Goal: Task Accomplishment & Management: Complete application form

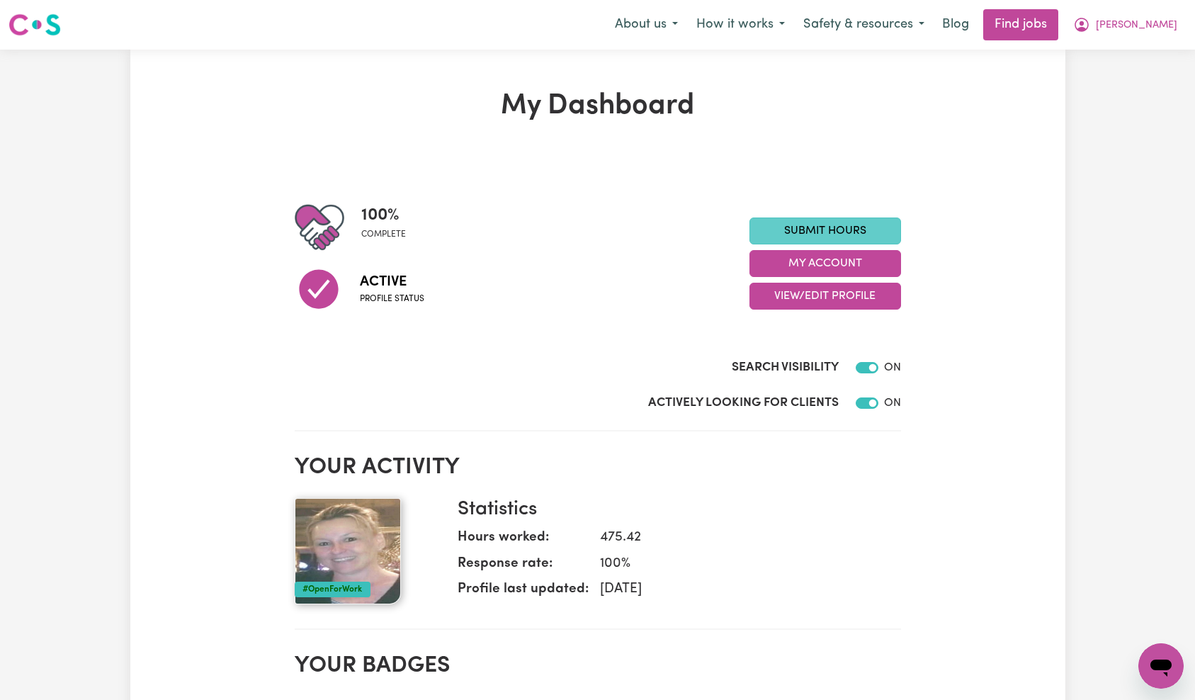
click at [850, 232] on link "Submit Hours" at bounding box center [825, 230] width 152 height 27
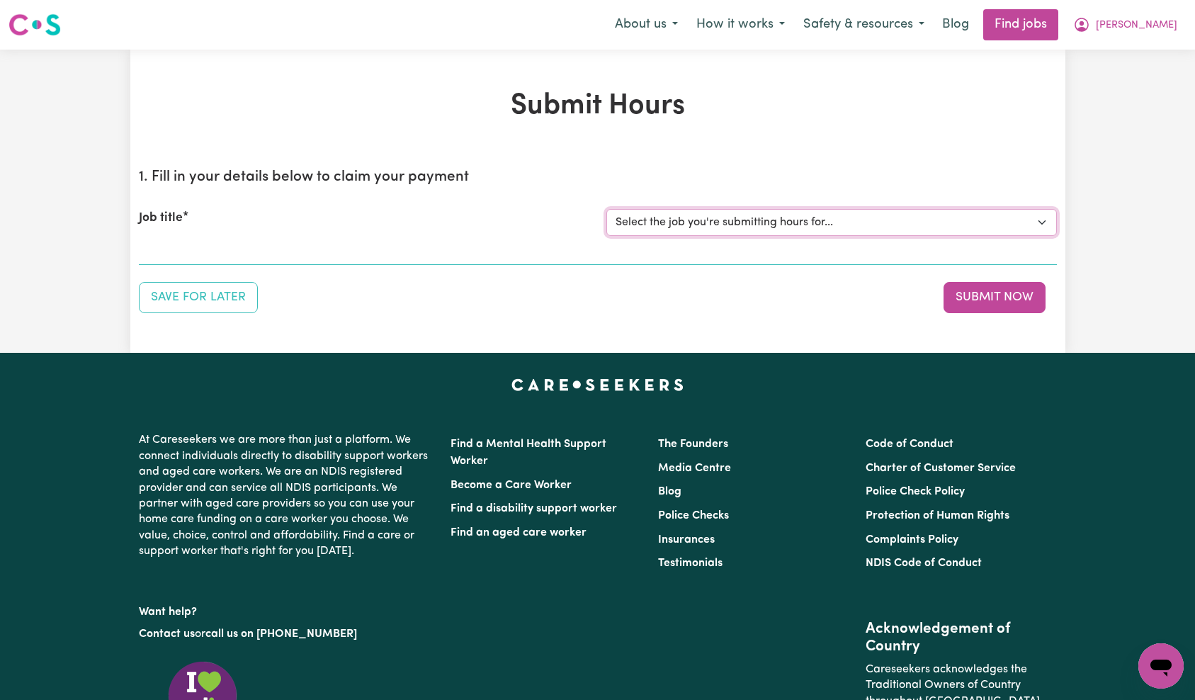
click at [750, 229] on select "Select the job you're submitting hours for... [[PERSON_NAME] ] [DEMOGRAPHIC_DAT…" at bounding box center [831, 222] width 450 height 27
select select "14275"
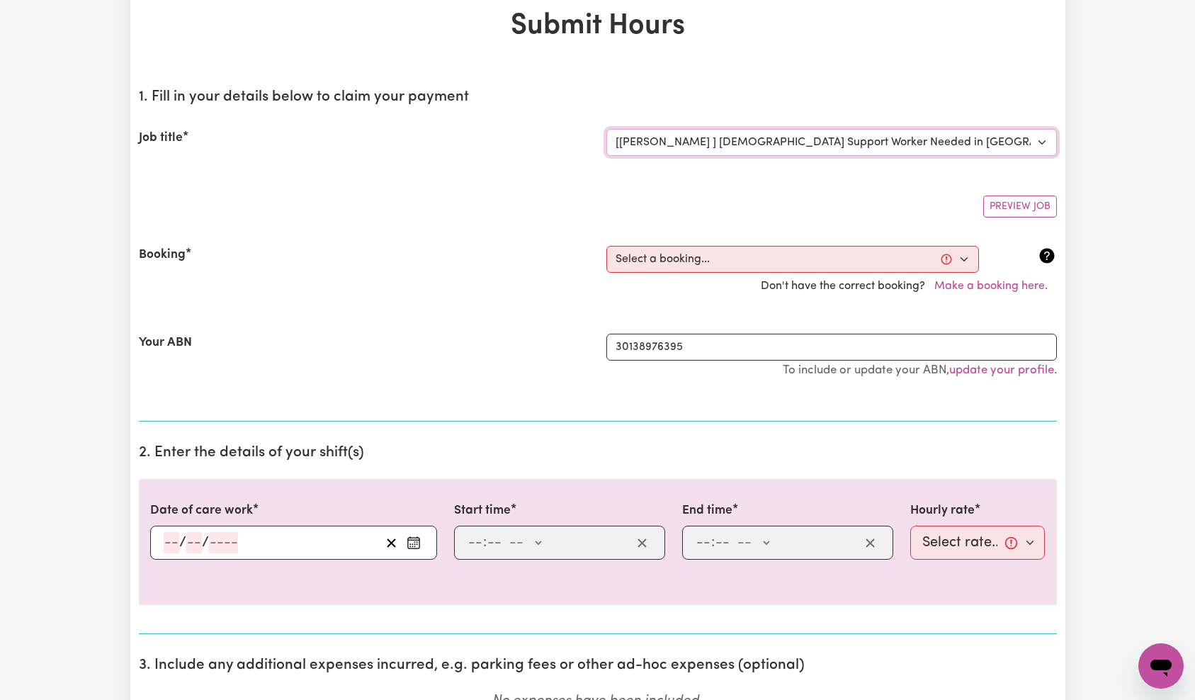
scroll to position [98, 0]
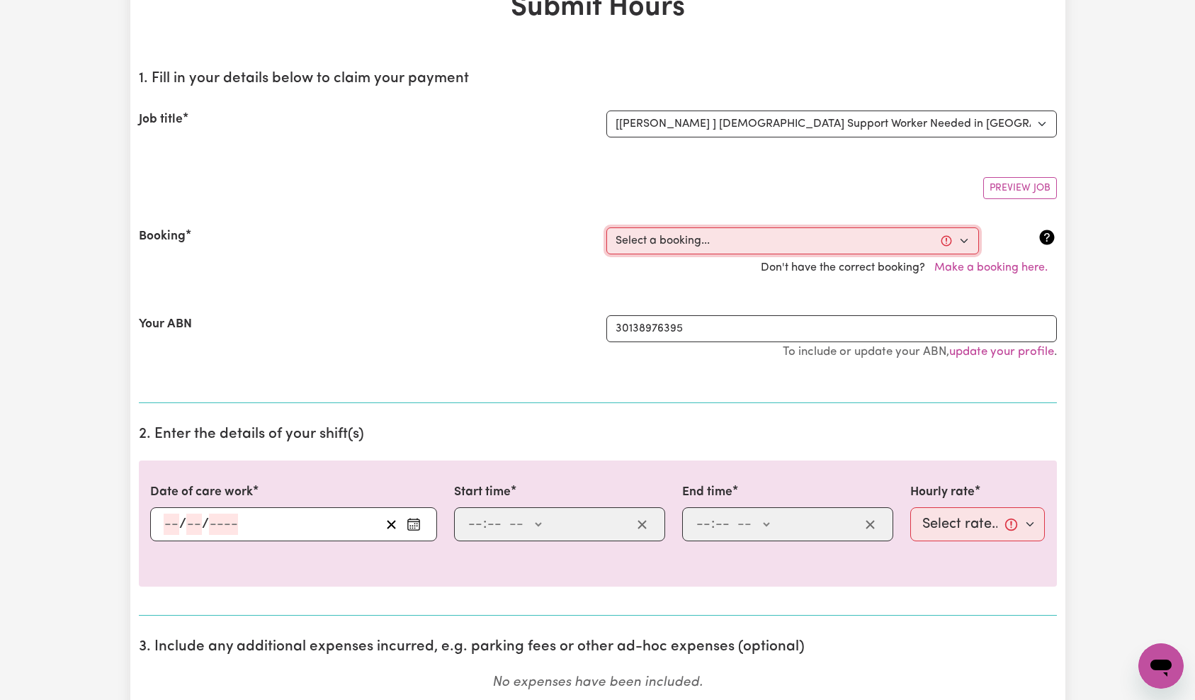
click at [727, 249] on select "Select a booking... [DATE] 10:00am to 01:00pm (RECURRING) [DATE] 10:00am to 01:…" at bounding box center [792, 240] width 372 height 27
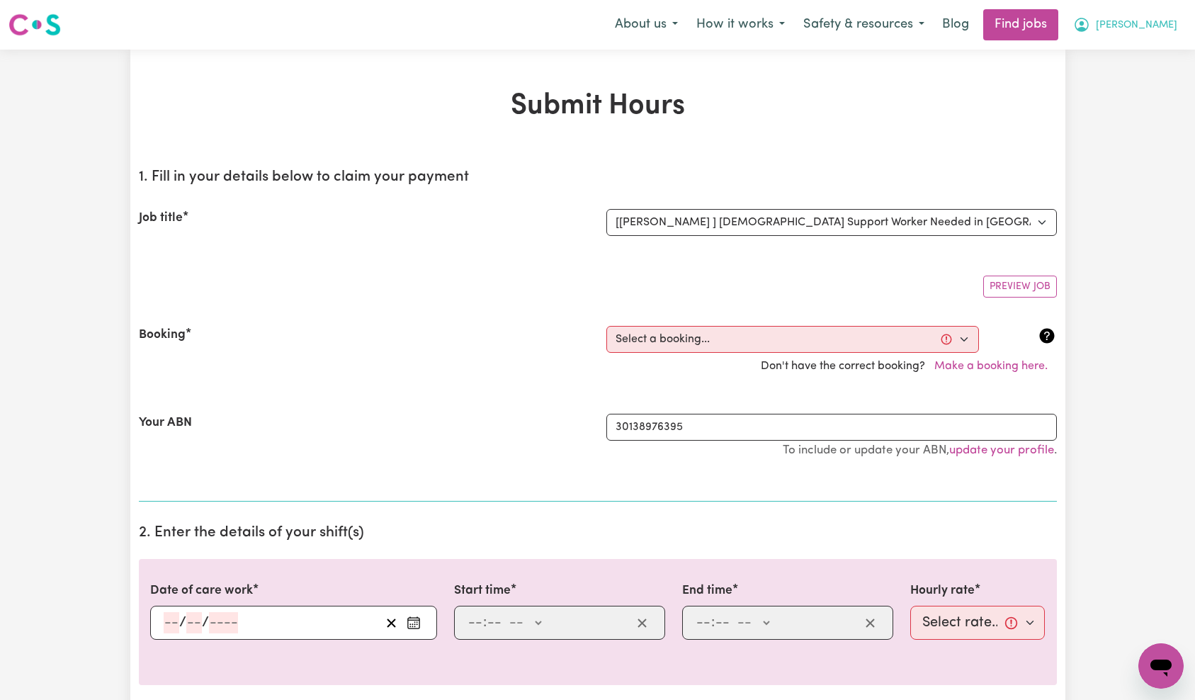
click at [1146, 29] on span "[PERSON_NAME]" at bounding box center [1135, 26] width 81 height 16
click at [1127, 82] on link "My Dashboard" at bounding box center [1129, 81] width 112 height 27
click at [700, 336] on select "Select a booking... [DATE] 10:00am to 01:00pm (RECURRING) [DATE] 10:00am to 01:…" at bounding box center [792, 339] width 372 height 27
select select "354506"
type input "[DATE]"
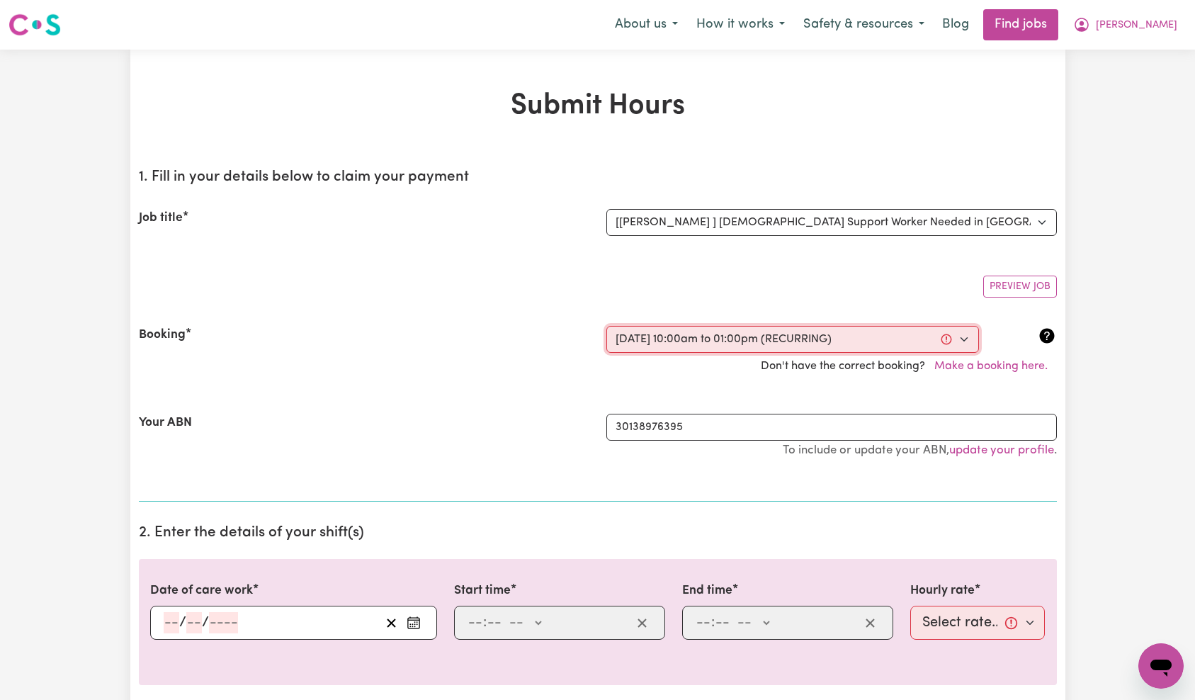
type input "4"
type input "10"
type input "2025"
type input "10:00"
type input "10"
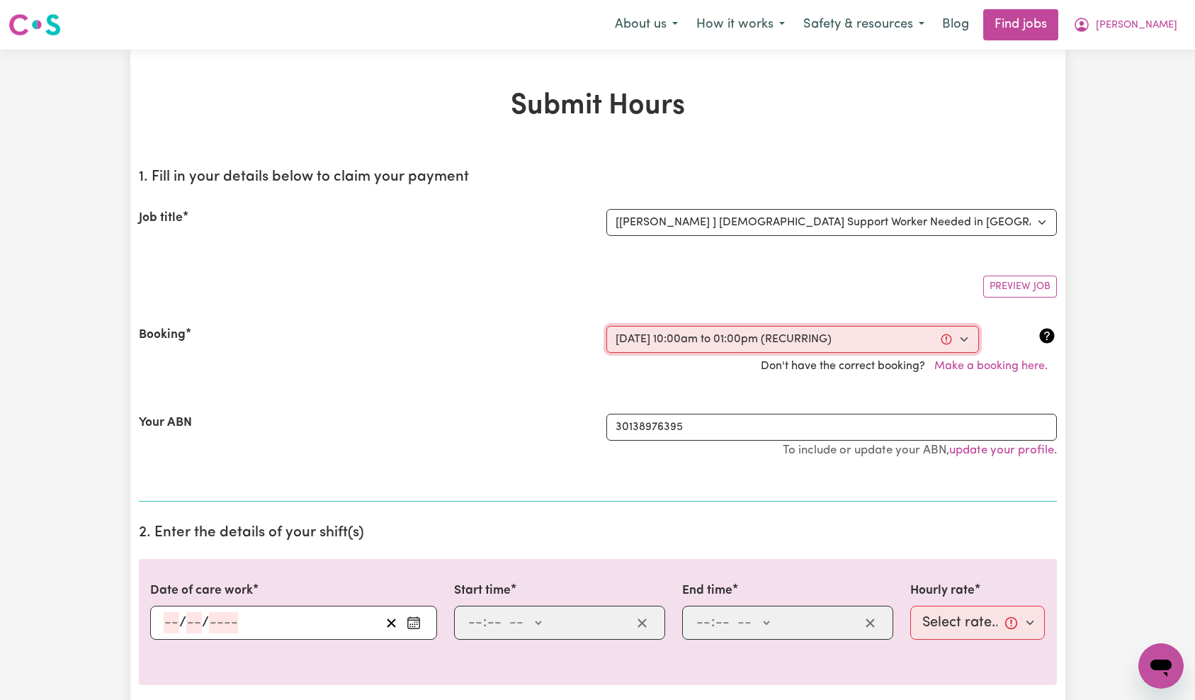
type input "0"
select select "am"
type input "13:00"
type input "1"
type input "0"
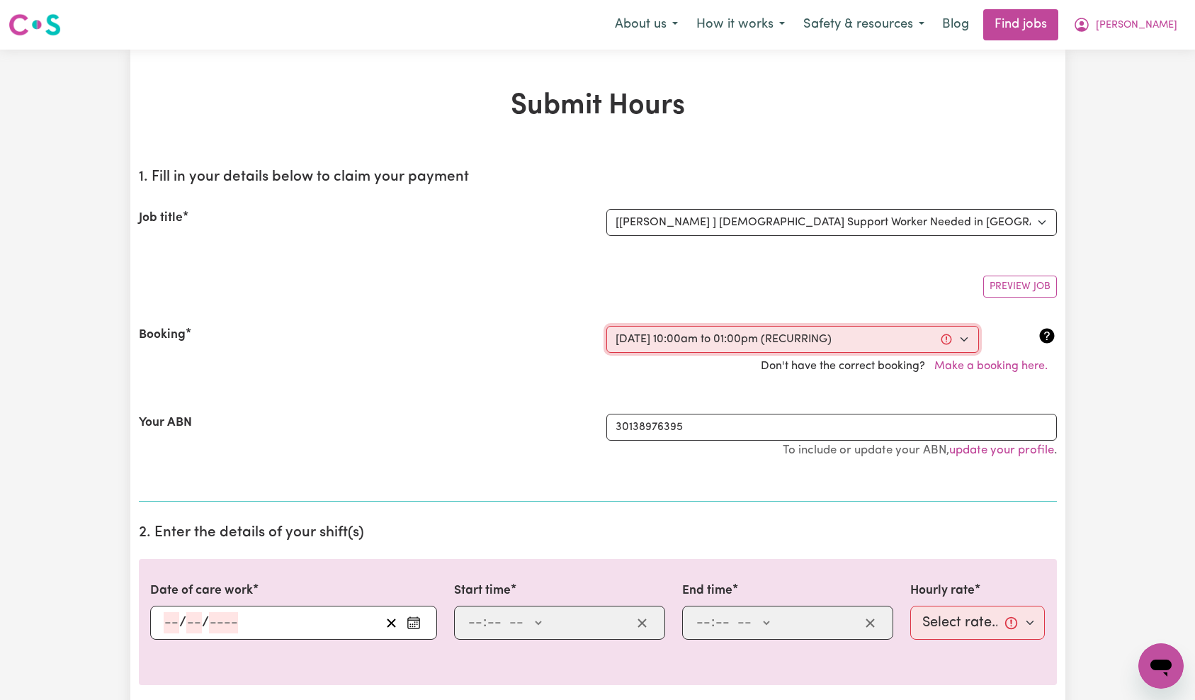
select select "pm"
select select "55-[DATE]"
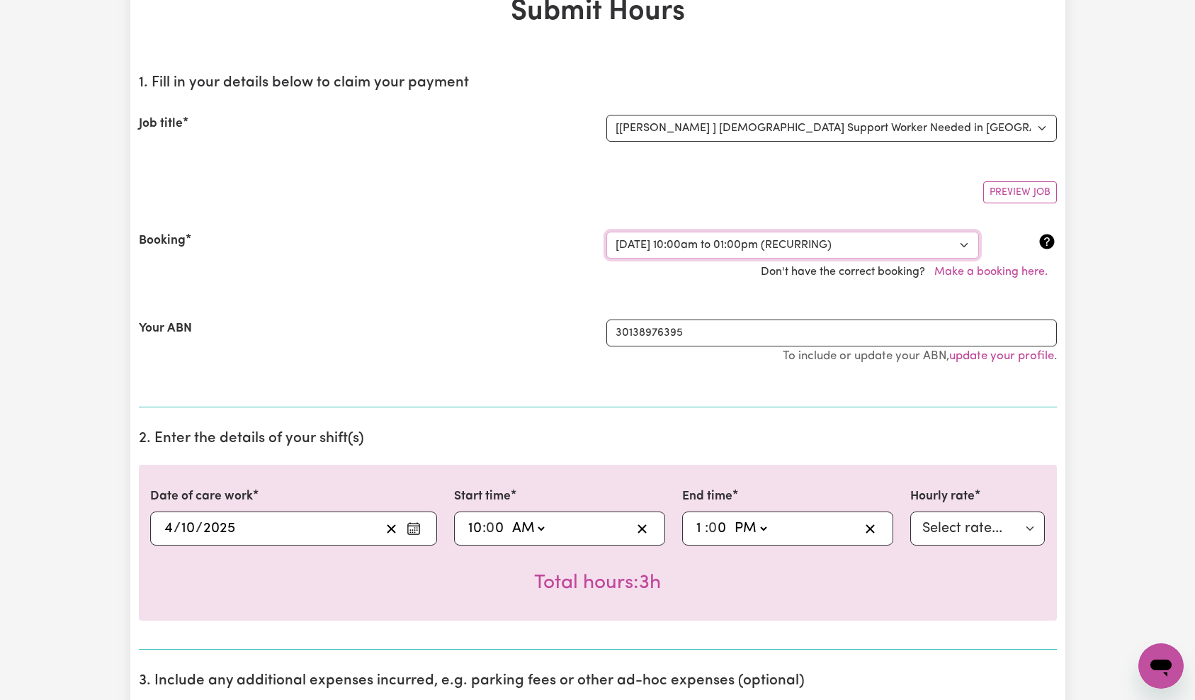
scroll to position [171, 0]
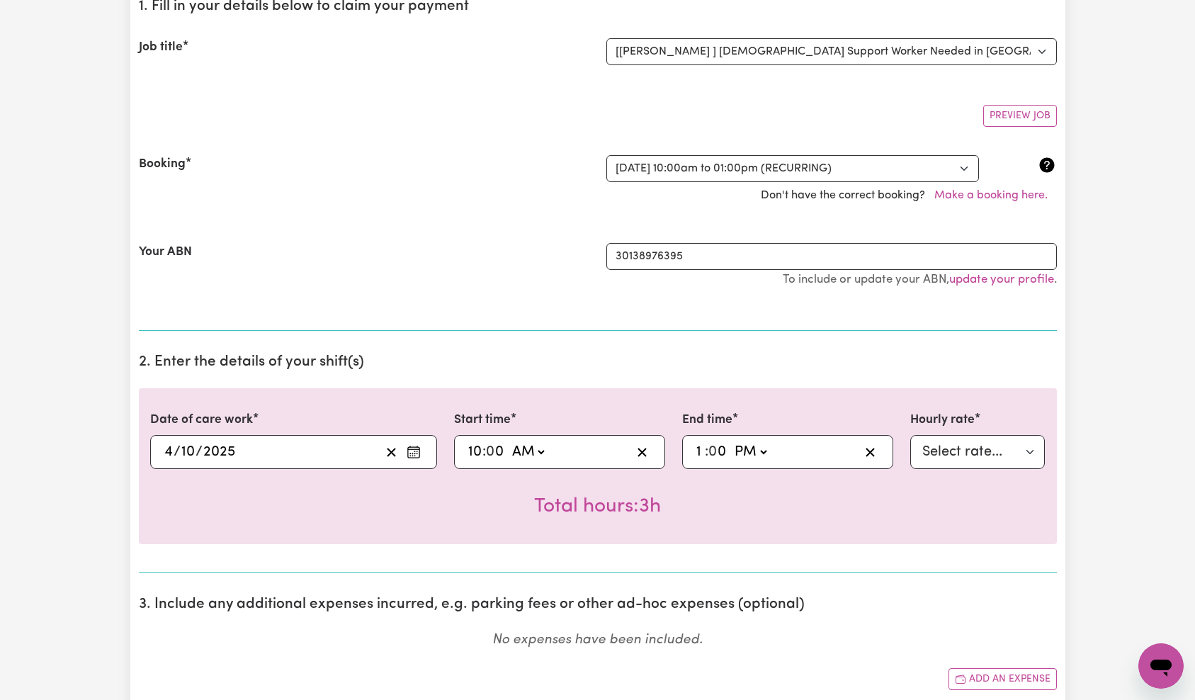
click at [447, 297] on div "Your ABN" at bounding box center [363, 272] width 467 height 59
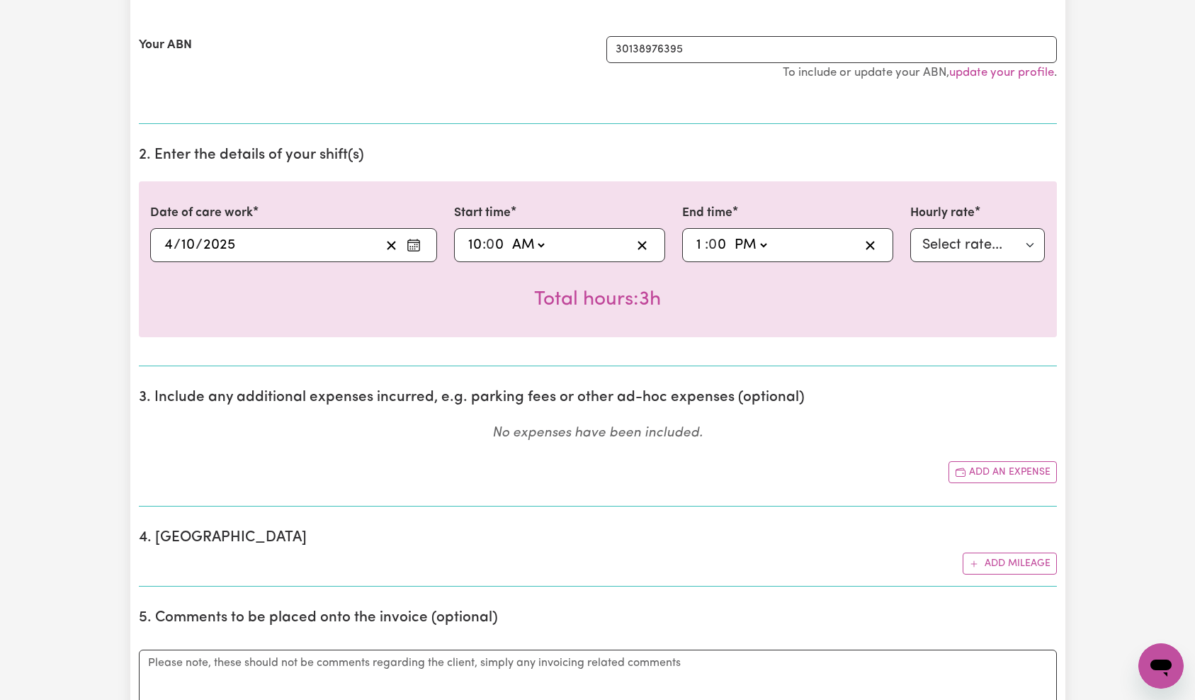
scroll to position [479, 0]
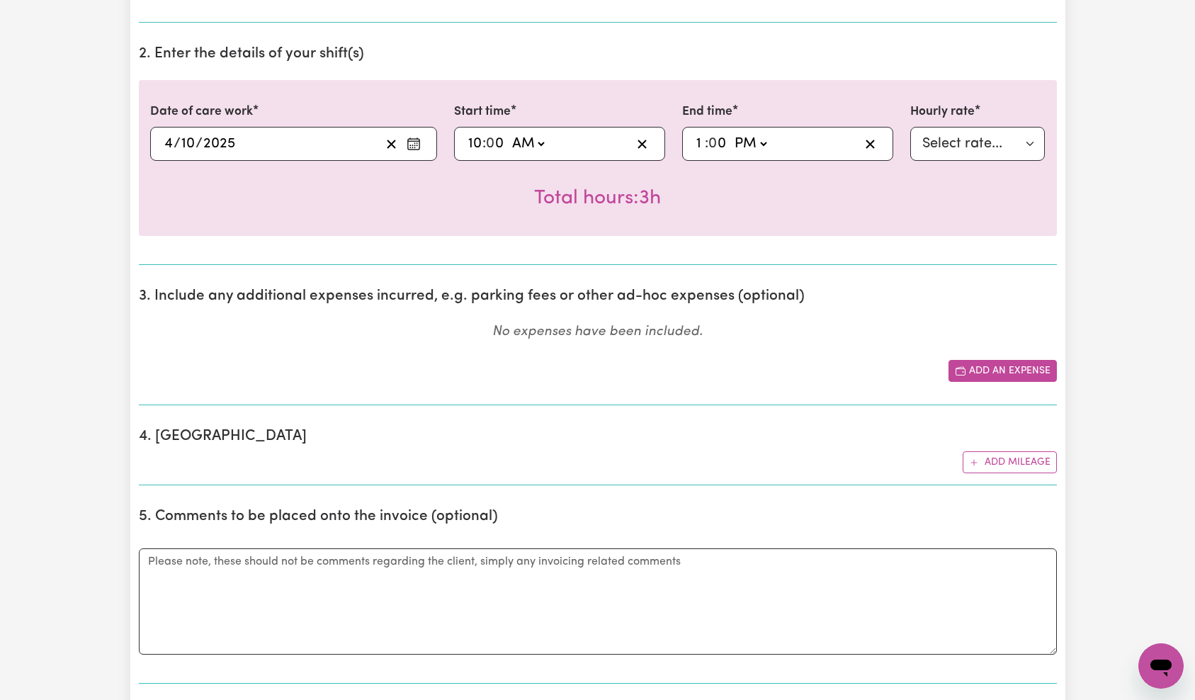
click at [980, 362] on button "Add an expense" at bounding box center [1002, 371] width 108 height 22
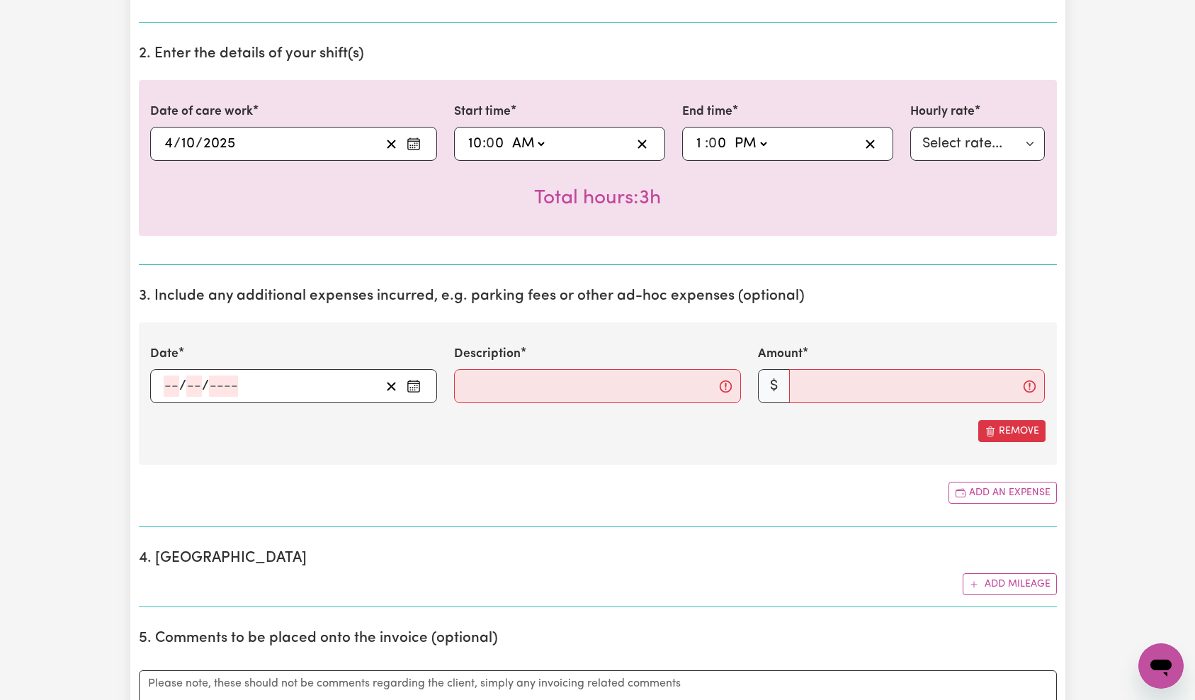
click at [233, 387] on input "number" at bounding box center [223, 385] width 29 height 21
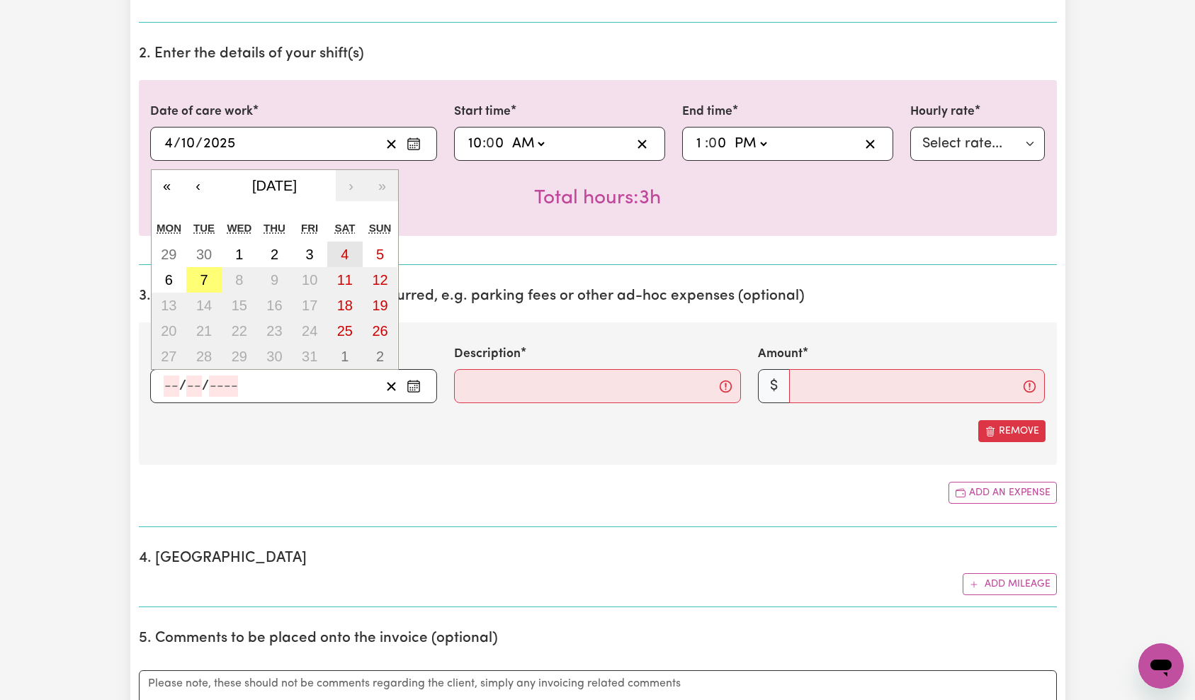
click at [341, 256] on abbr "4" at bounding box center [345, 254] width 8 height 16
type input "[DATE]"
type input "4"
type input "10"
type input "2025"
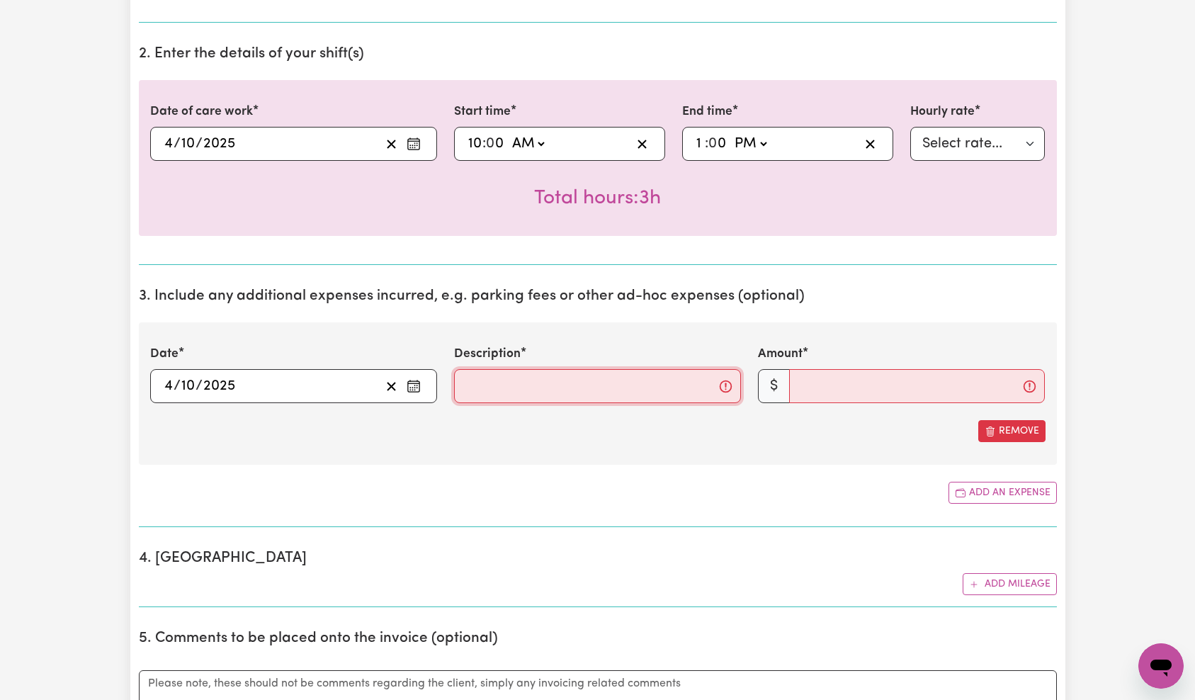
click at [513, 382] on input "Description" at bounding box center [597, 386] width 287 height 34
click at [525, 391] on input "Description" at bounding box center [597, 386] width 287 height 34
click at [1008, 433] on button "Remove" at bounding box center [1011, 431] width 67 height 22
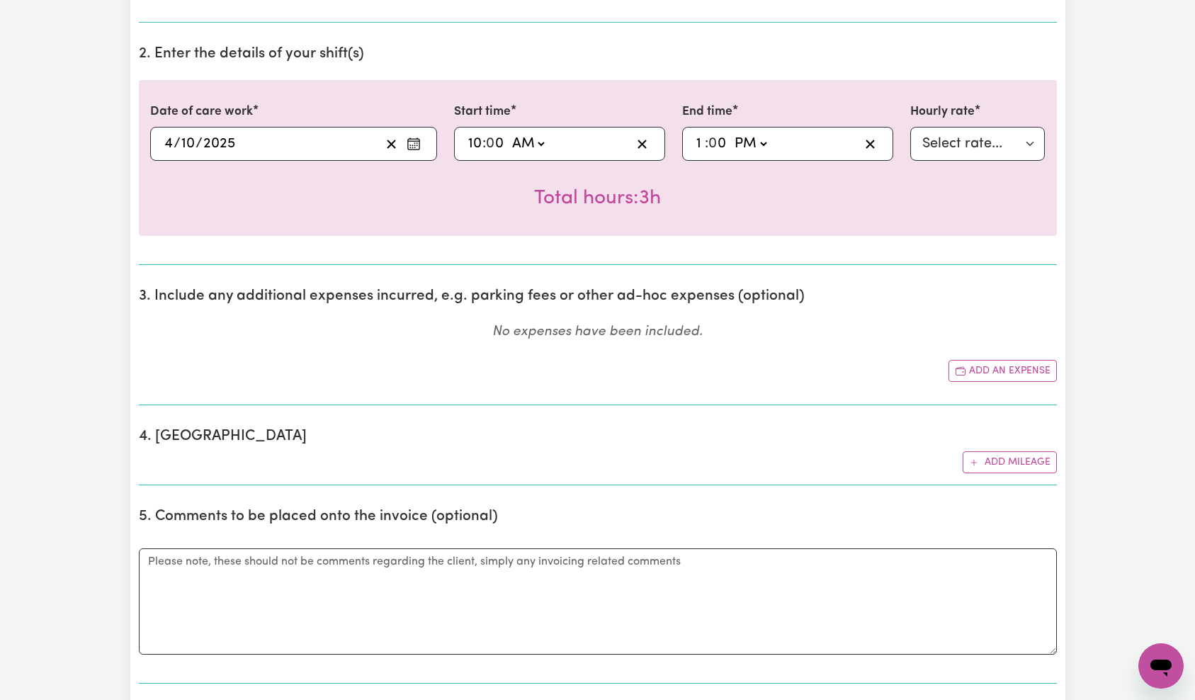
drag, startPoint x: 995, startPoint y: 458, endPoint x: 924, endPoint y: 443, distance: 72.5
click at [995, 458] on button "Add mileage" at bounding box center [1009, 462] width 94 height 22
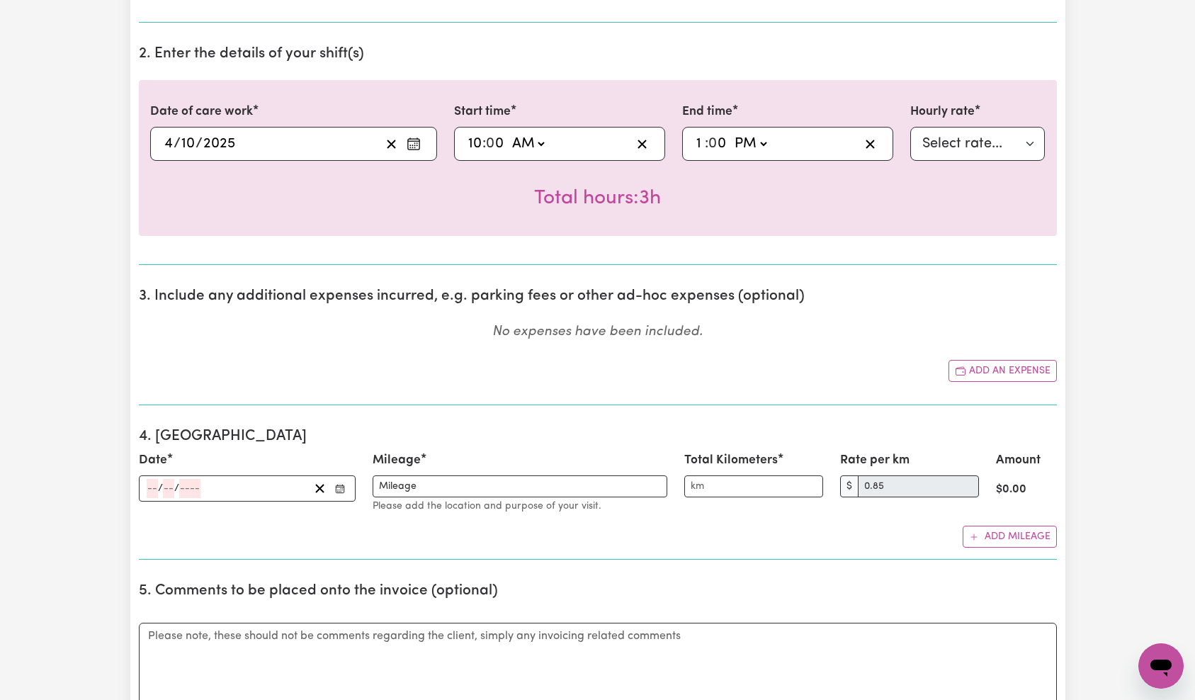
scroll to position [578, 0]
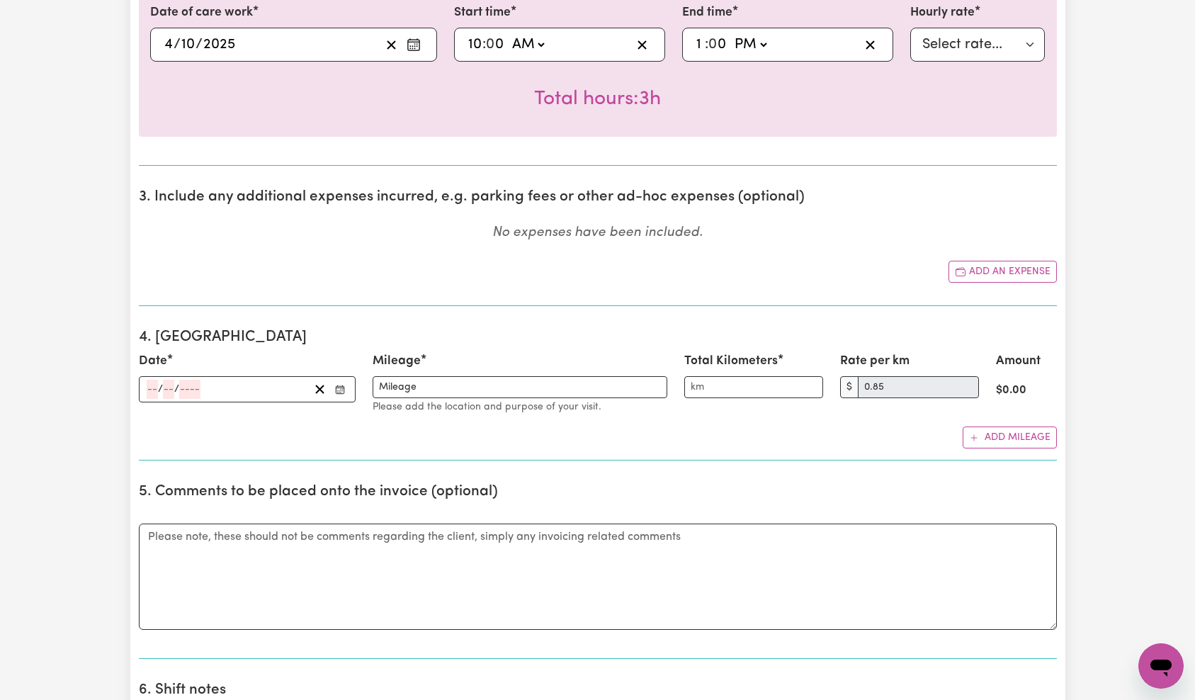
click at [254, 391] on div "/ /" at bounding box center [227, 389] width 164 height 19
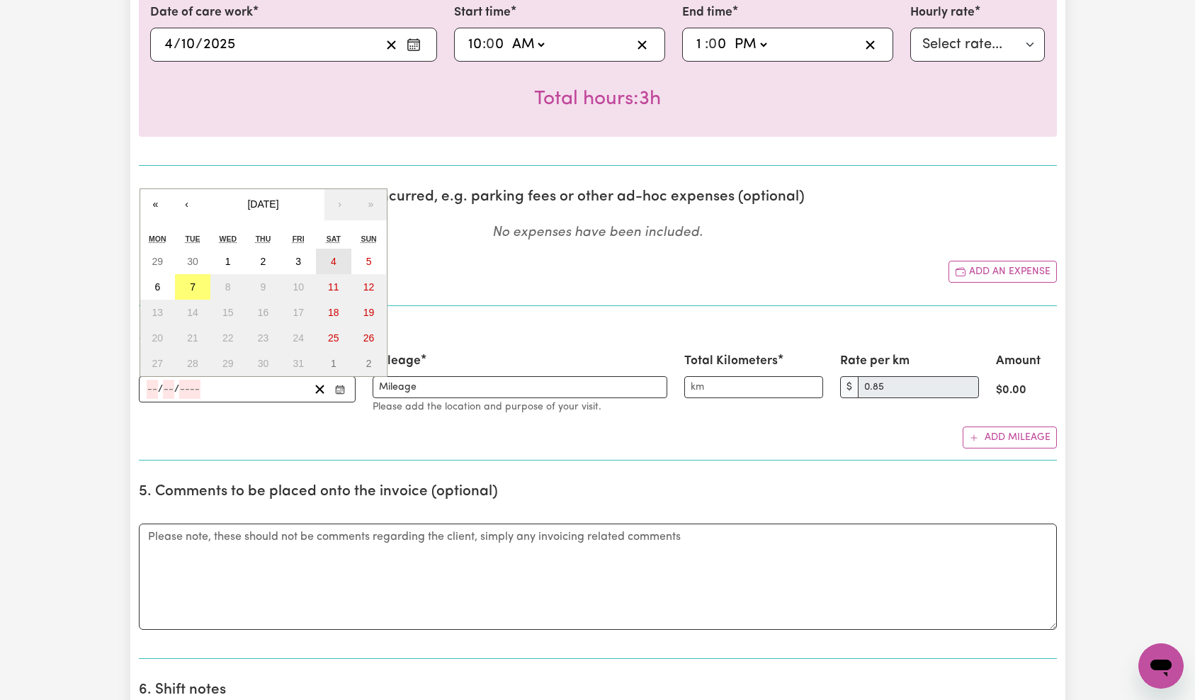
click at [336, 260] on abbr "4" at bounding box center [334, 261] width 6 height 11
type input "[DATE]"
type input "4"
type input "10"
type input "2025"
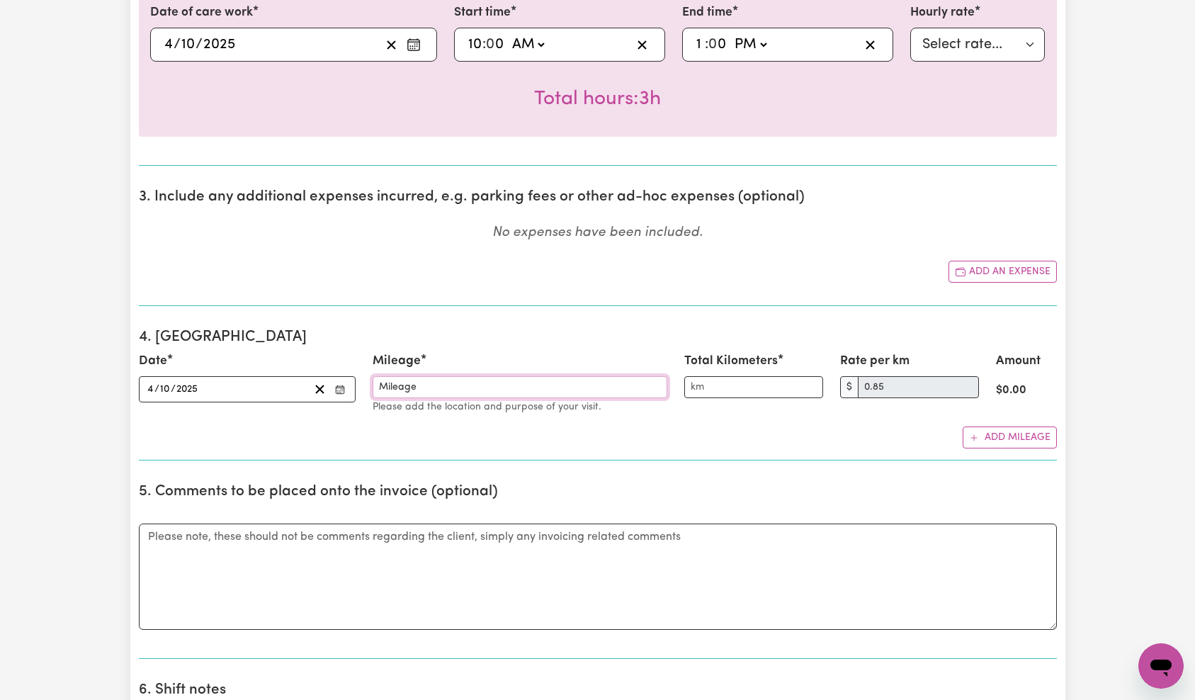
click at [480, 385] on input "Mileage" at bounding box center [519, 387] width 295 height 22
paste input "transport for shopping return"
type input "transport for shopping return"
click at [770, 389] on input "Total Kilometers" at bounding box center [753, 387] width 139 height 22
type input "10"
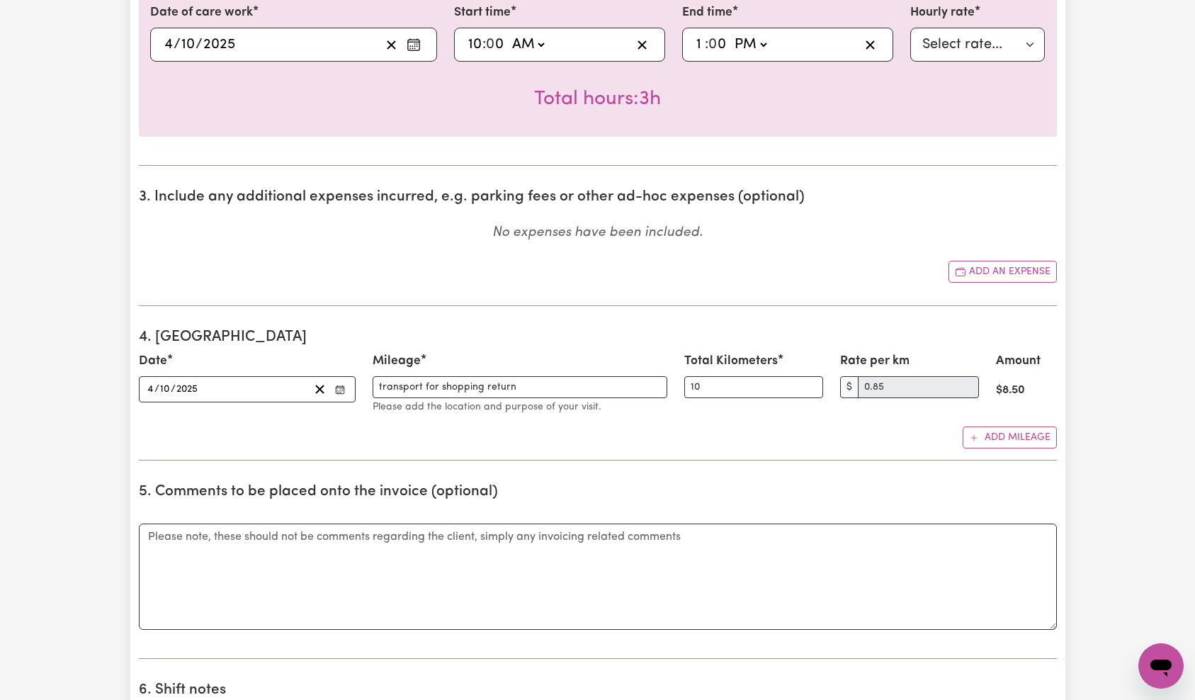
click at [816, 329] on h2 "4. [GEOGRAPHIC_DATA]" at bounding box center [598, 338] width 918 height 18
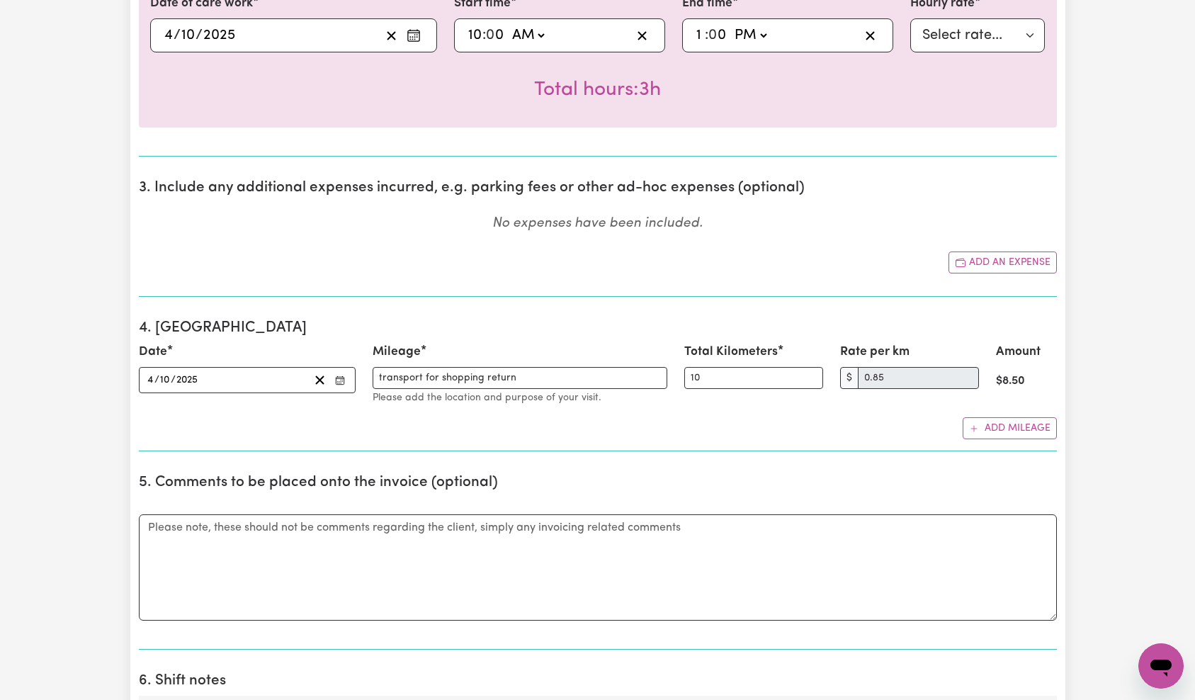
scroll to position [850, 0]
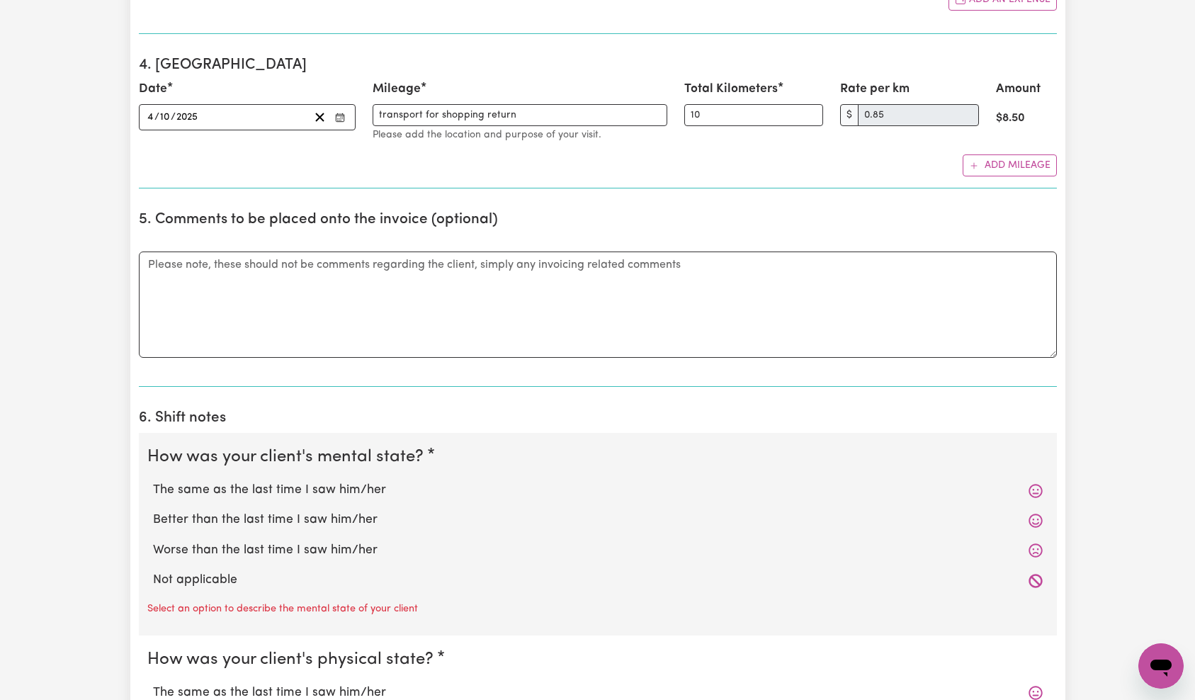
click at [213, 574] on label "Not applicable" at bounding box center [597, 580] width 889 height 18
click at [153, 571] on input "Not applicable" at bounding box center [152, 570] width 1 height 1
radio input "true"
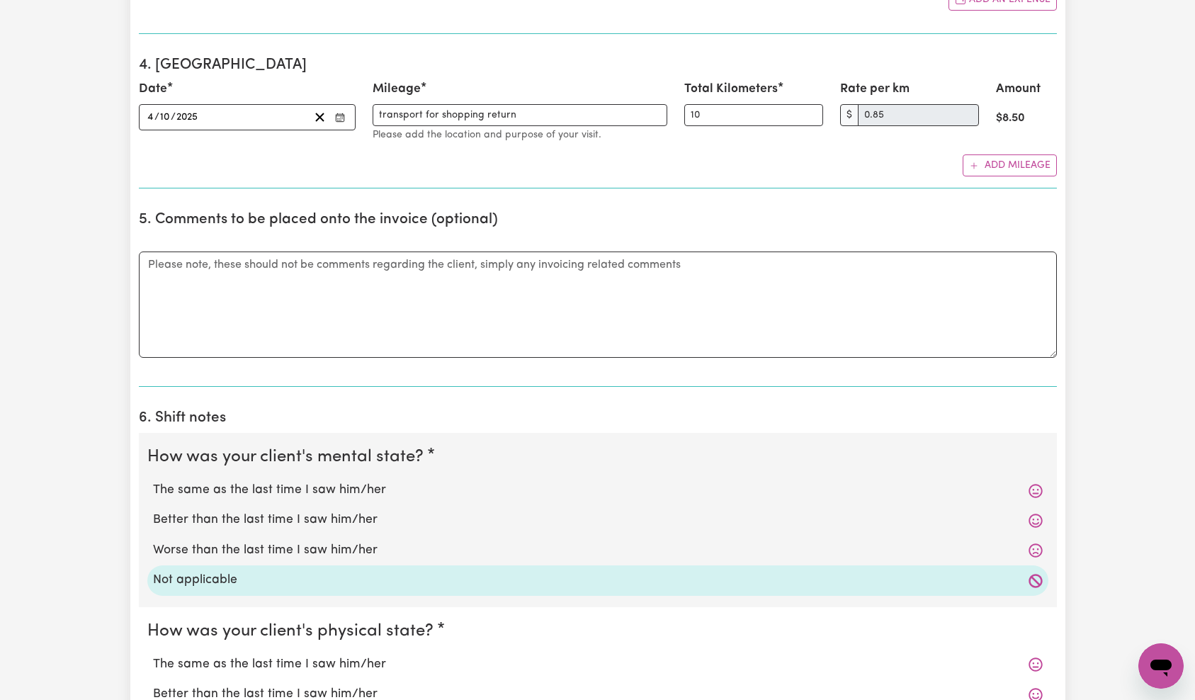
scroll to position [1304, 0]
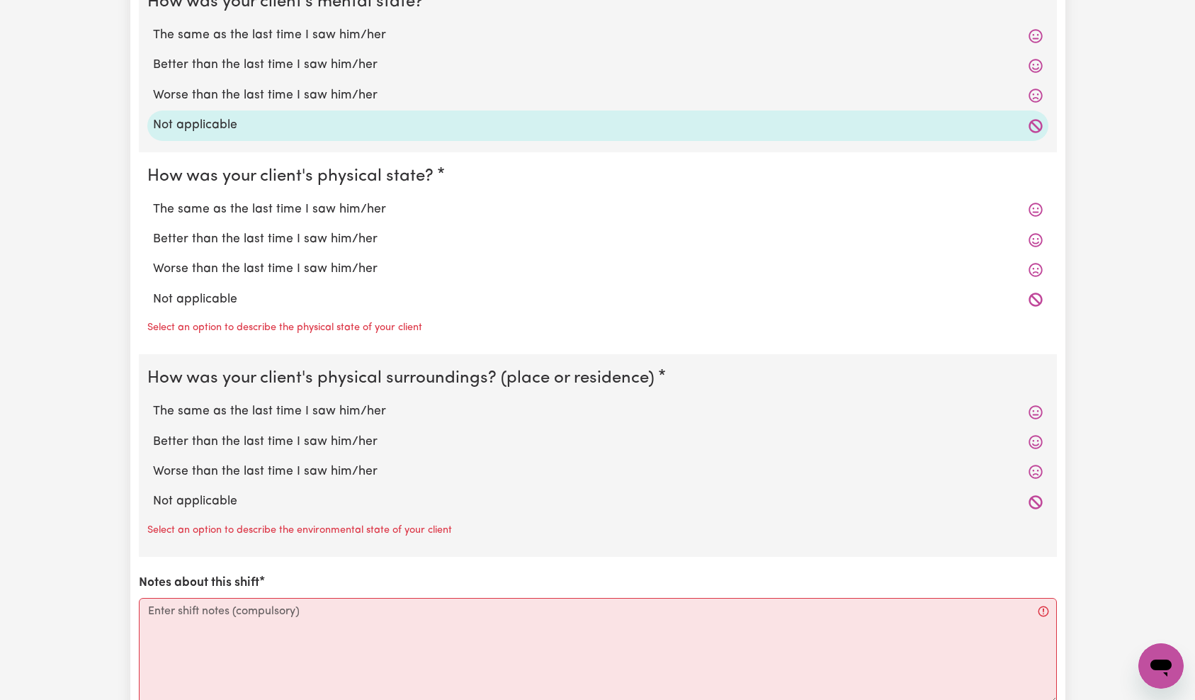
click at [221, 301] on label "Not applicable" at bounding box center [597, 299] width 889 height 18
click at [153, 290] on input "Not applicable" at bounding box center [152, 290] width 1 height 1
radio input "true"
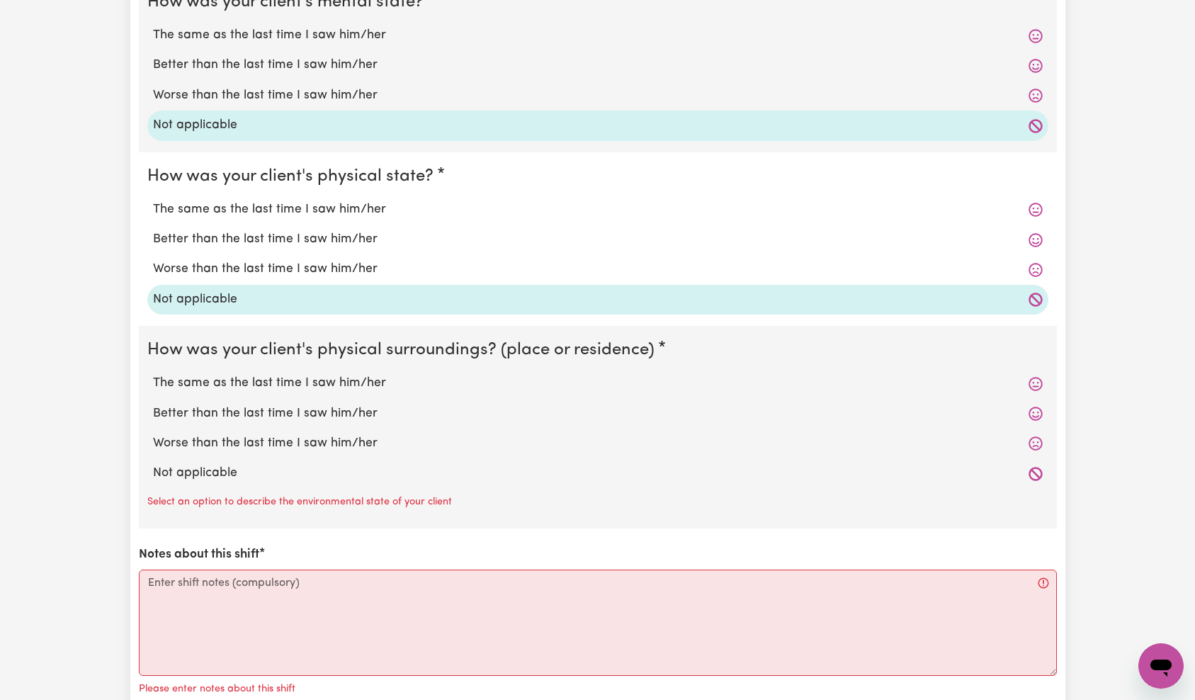
click at [207, 469] on label "Not applicable" at bounding box center [597, 473] width 889 height 18
click at [153, 464] on input "Not applicable" at bounding box center [152, 463] width 1 height 1
radio input "true"
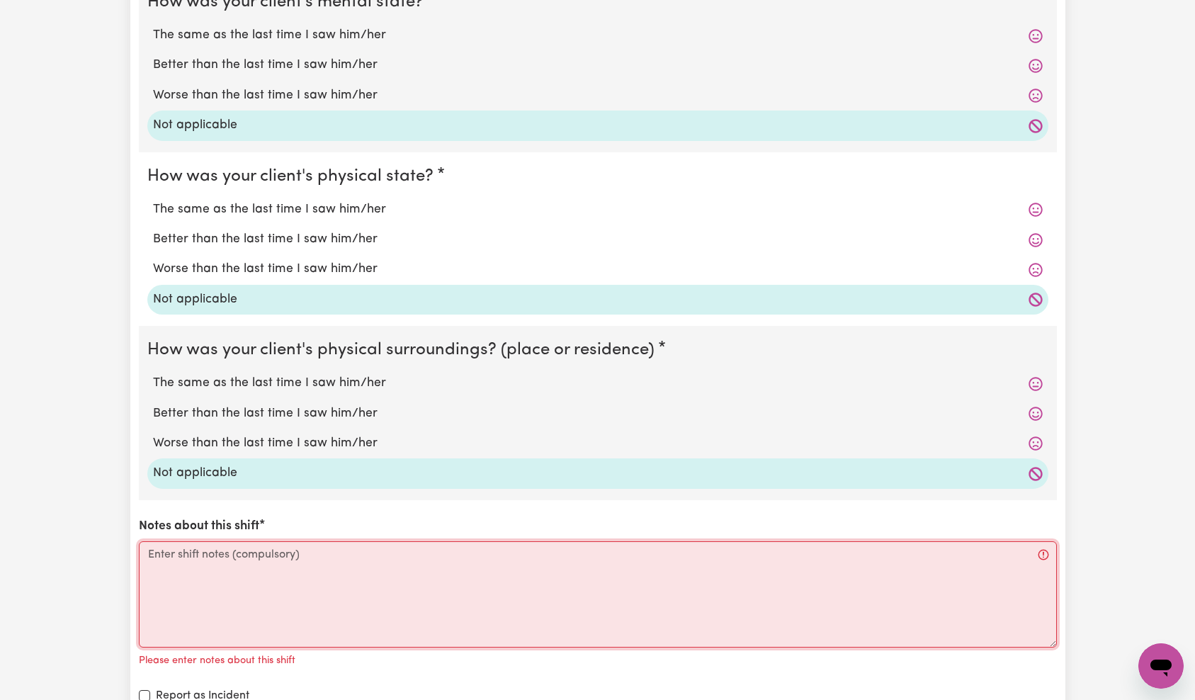
click at [214, 576] on textarea "Notes about this shift" at bounding box center [598, 594] width 918 height 106
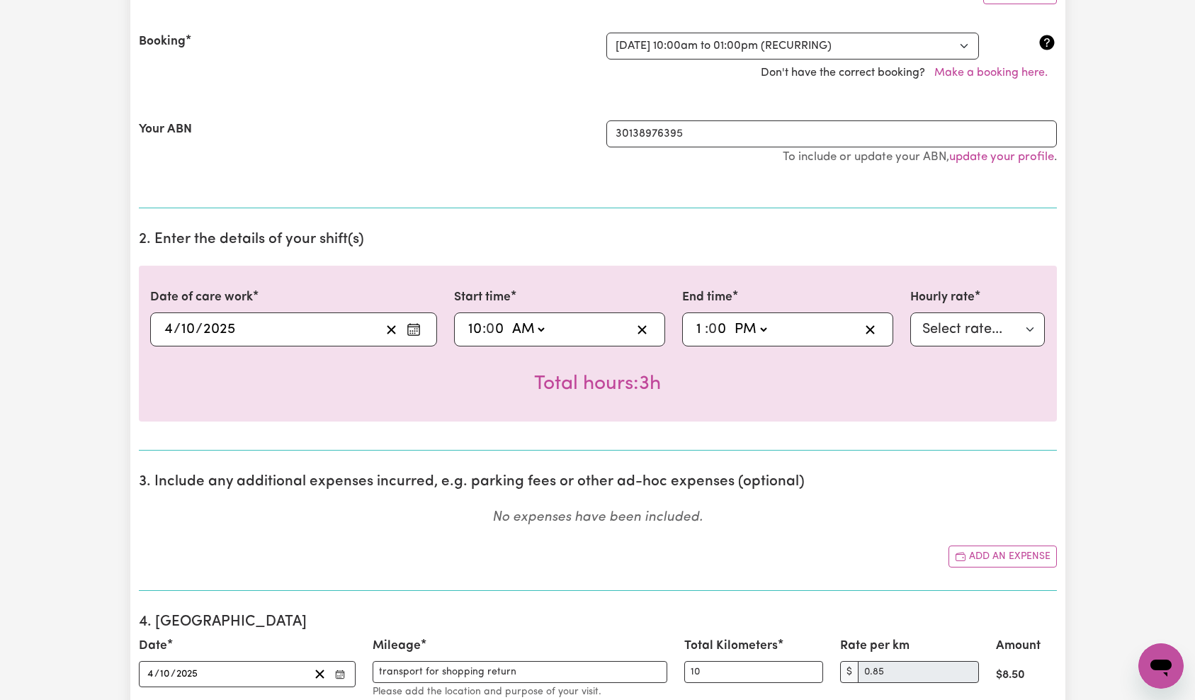
scroll to position [366, 0]
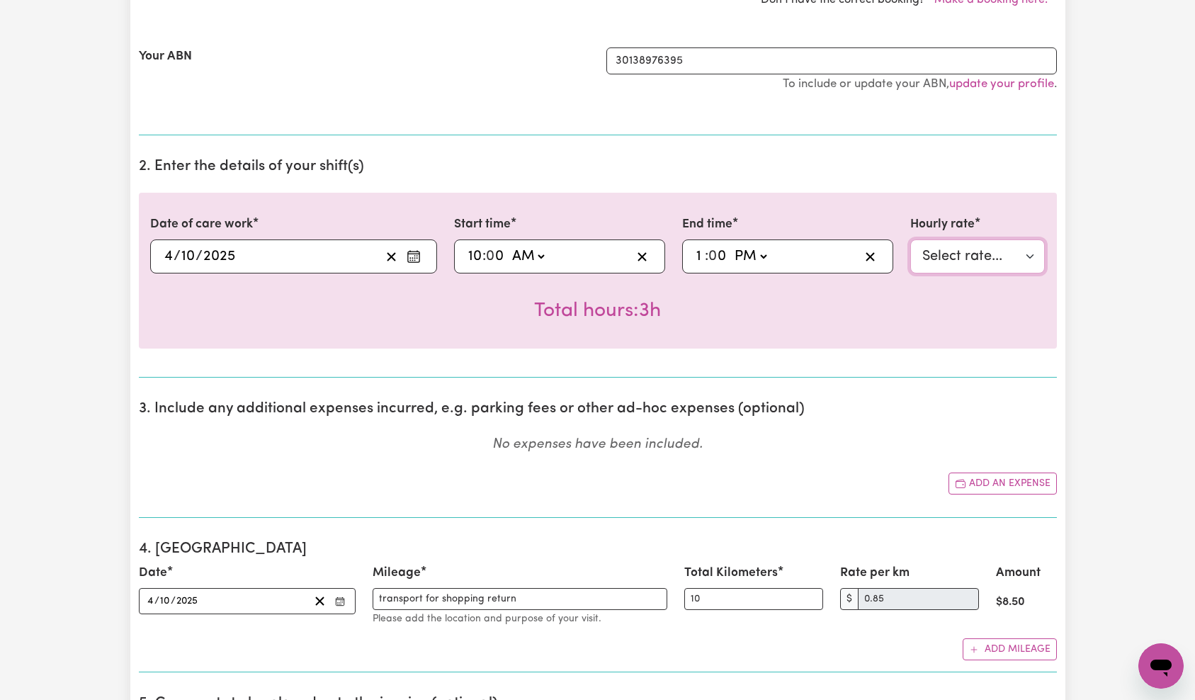
click at [1008, 273] on select "Select rate... $45.00 (Weekday) $55.00 ([DATE]) $65.00 ([DATE])" at bounding box center [977, 256] width 135 height 34
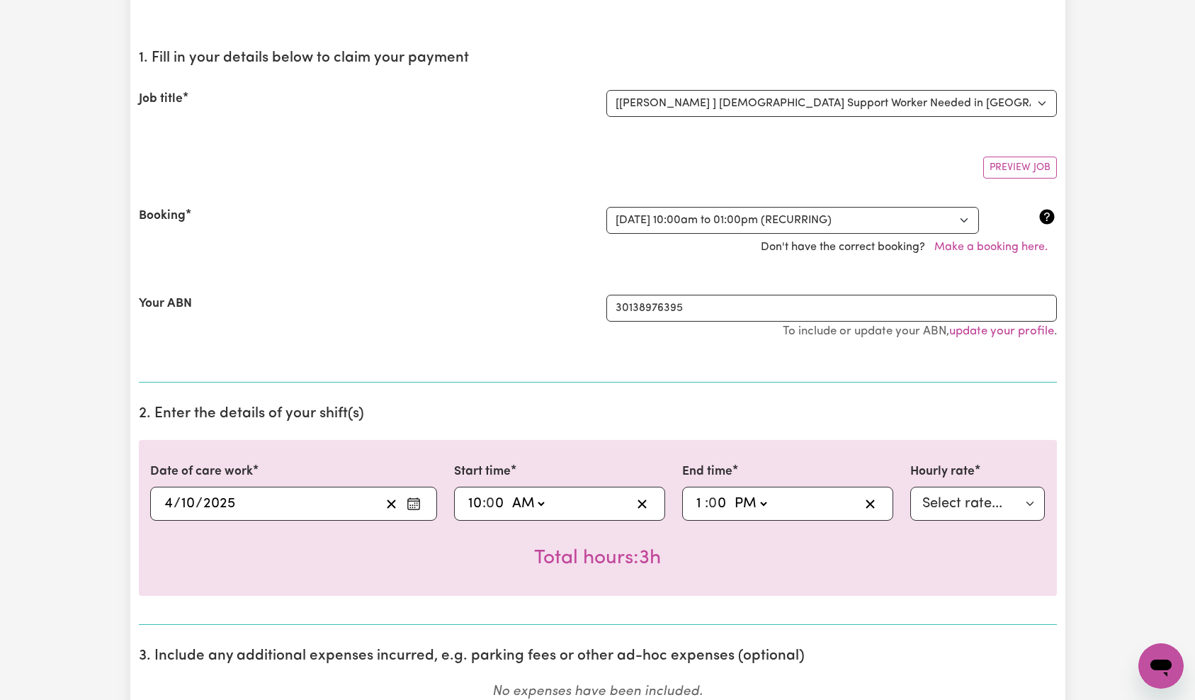
click at [479, 502] on input "10" at bounding box center [474, 503] width 15 height 21
type input "07:00"
type input "7"
type input "22:00"
type input "10"
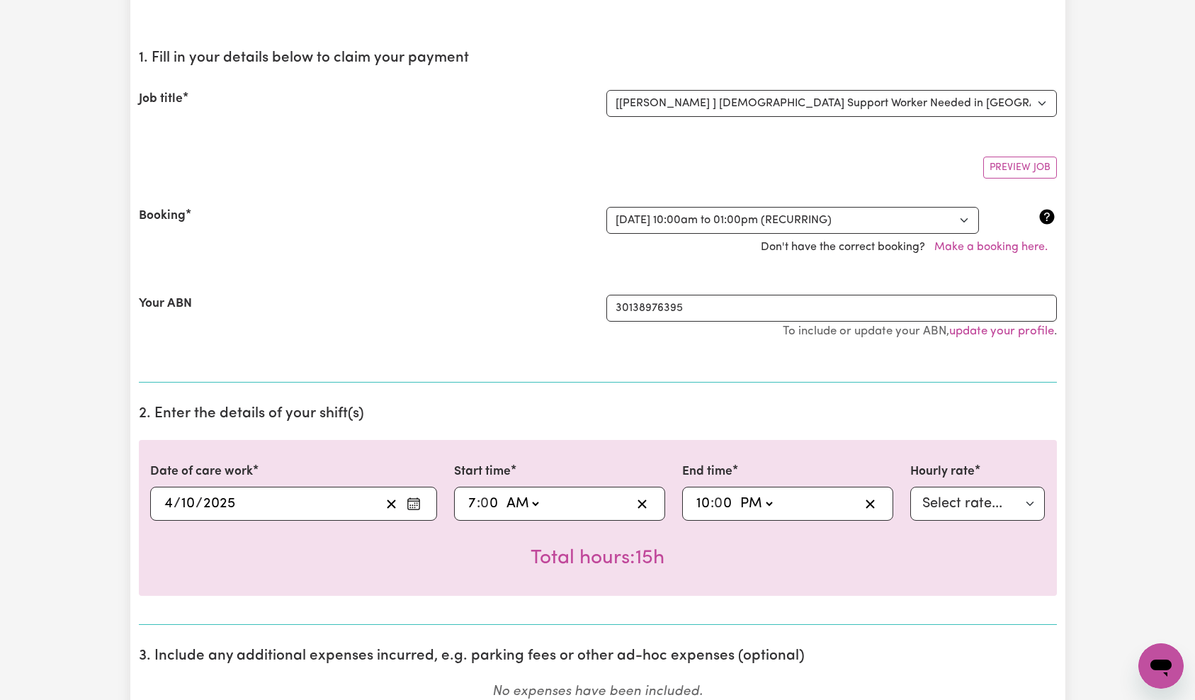
select select "am"
type input "10:00"
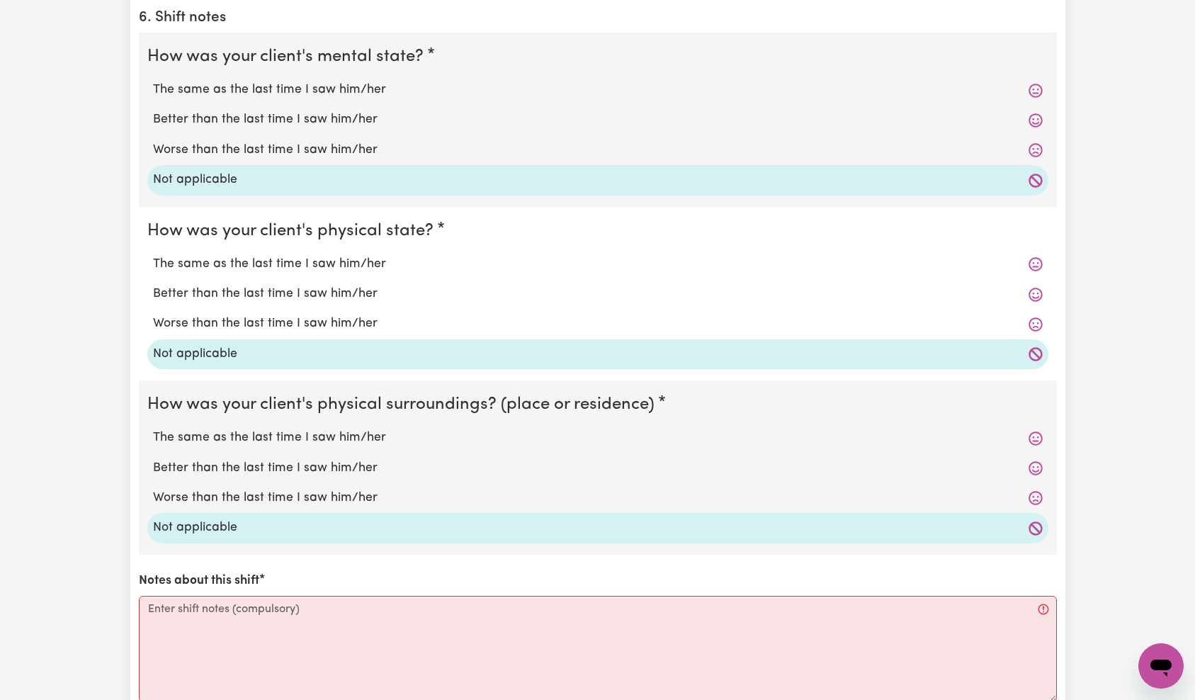
scroll to position [1669, 0]
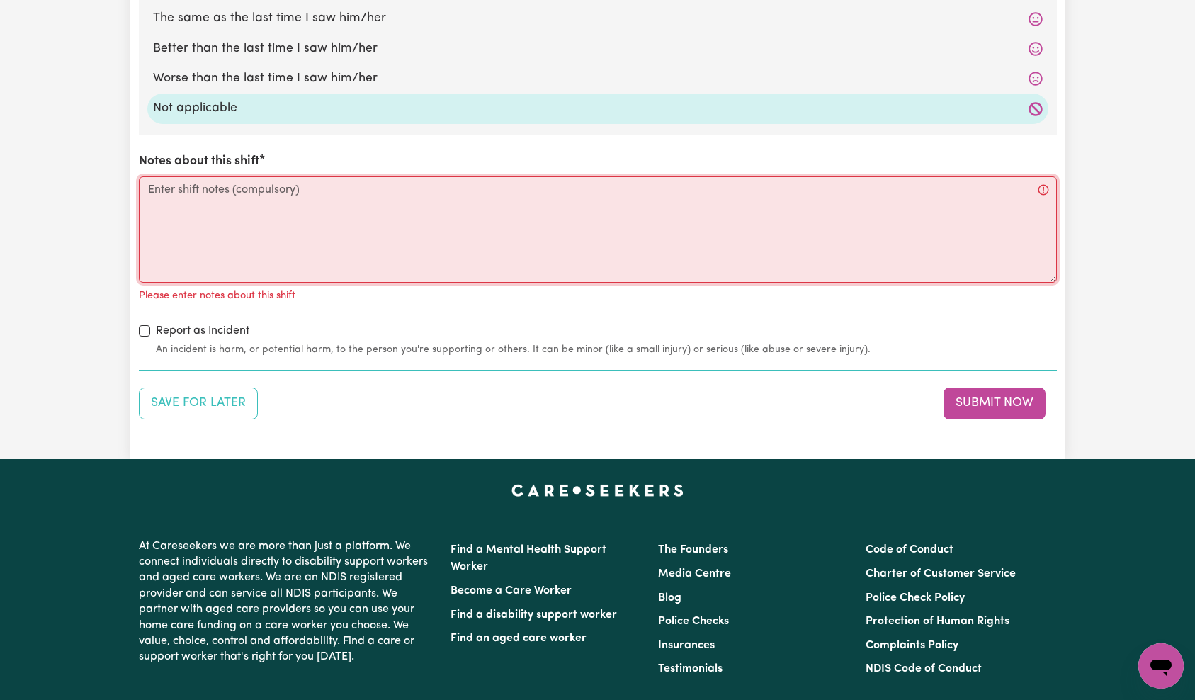
click at [495, 242] on textarea "Notes about this shift" at bounding box center [598, 229] width 918 height 106
click at [488, 249] on textarea "Notes about this shift" at bounding box center [598, 229] width 918 height 106
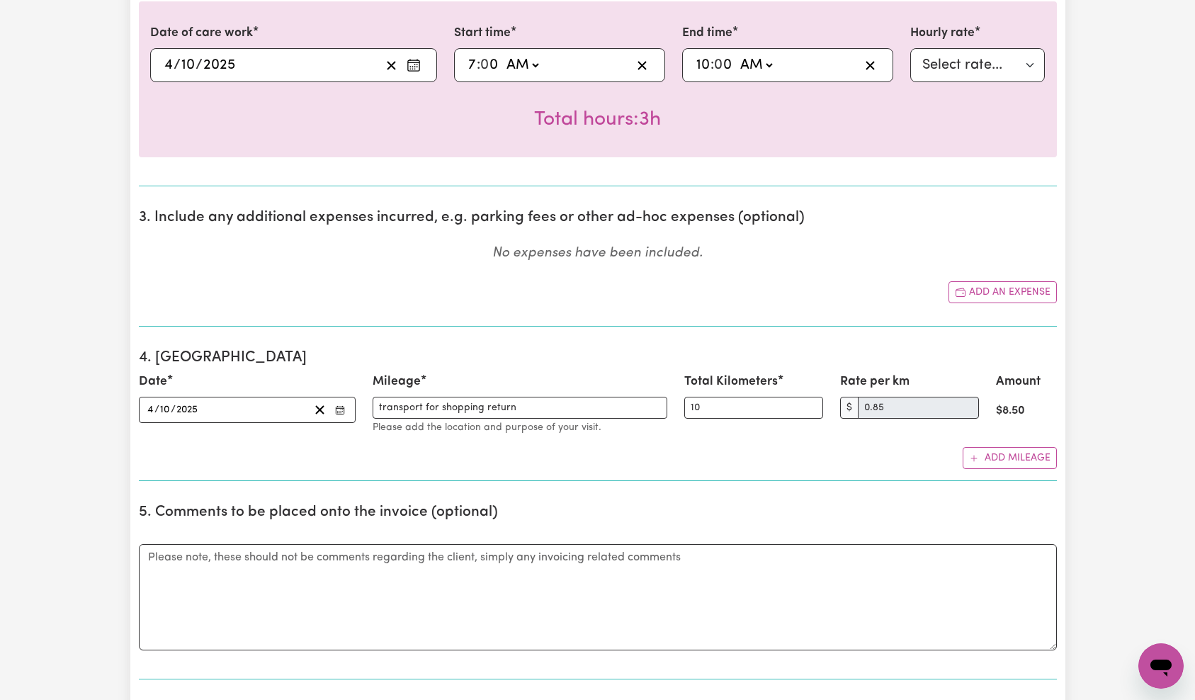
scroll to position [566, 0]
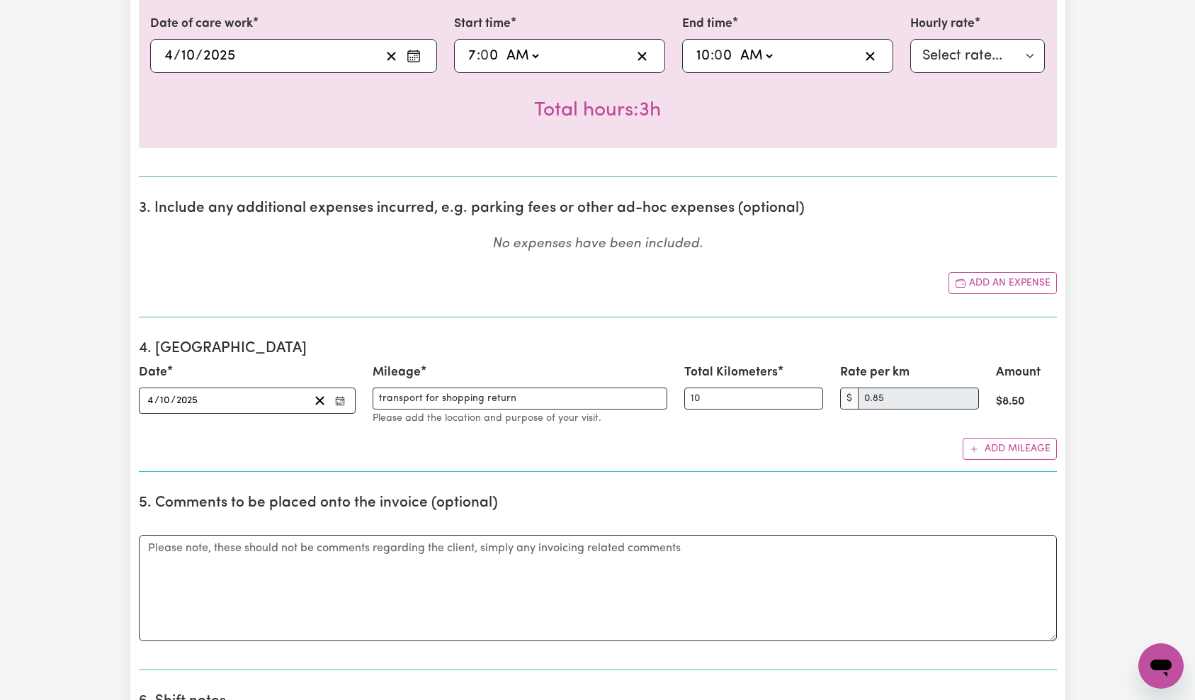
type textarea "N/A"
drag, startPoint x: 383, startPoint y: 399, endPoint x: 373, endPoint y: 399, distance: 9.9
click at [373, 399] on input "transport for shopping return" at bounding box center [519, 398] width 295 height 22
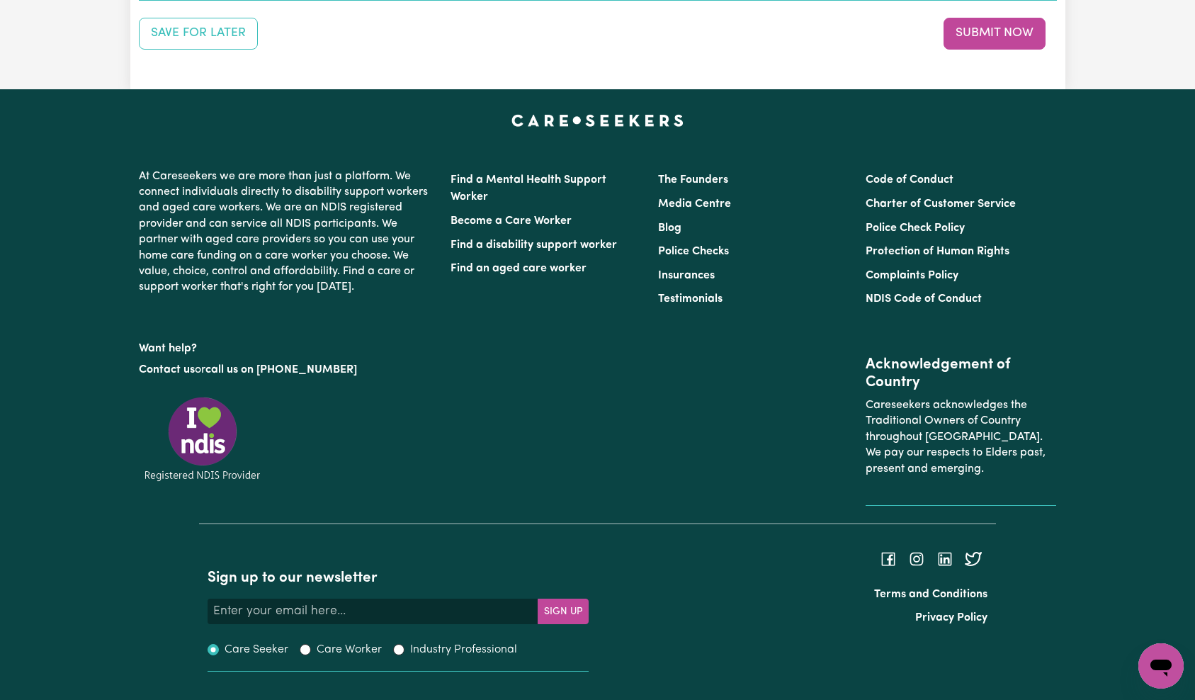
scroll to position [1779, 0]
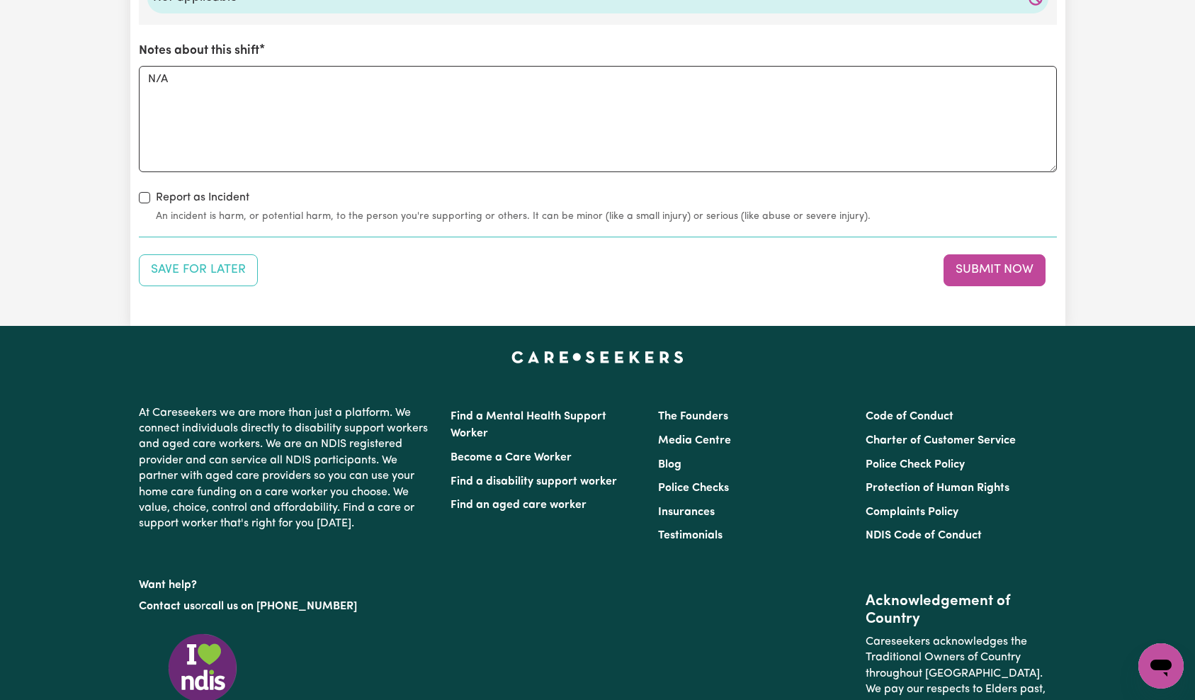
type input "Transport for shopping return"
click at [1112, 360] on footer "At Careseekers we are more than just a platform. We connect individuals directl…" at bounding box center [597, 631] width 1195 height 611
click at [1019, 273] on button "Submit Now" at bounding box center [994, 269] width 102 height 31
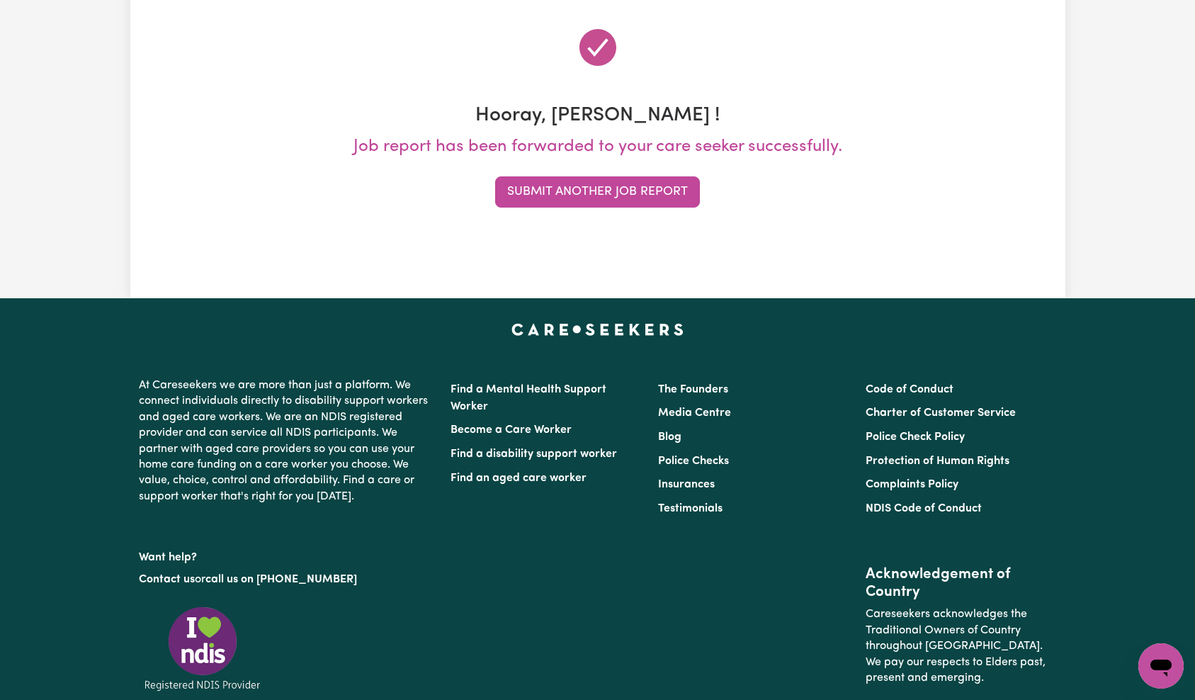
scroll to position [0, 0]
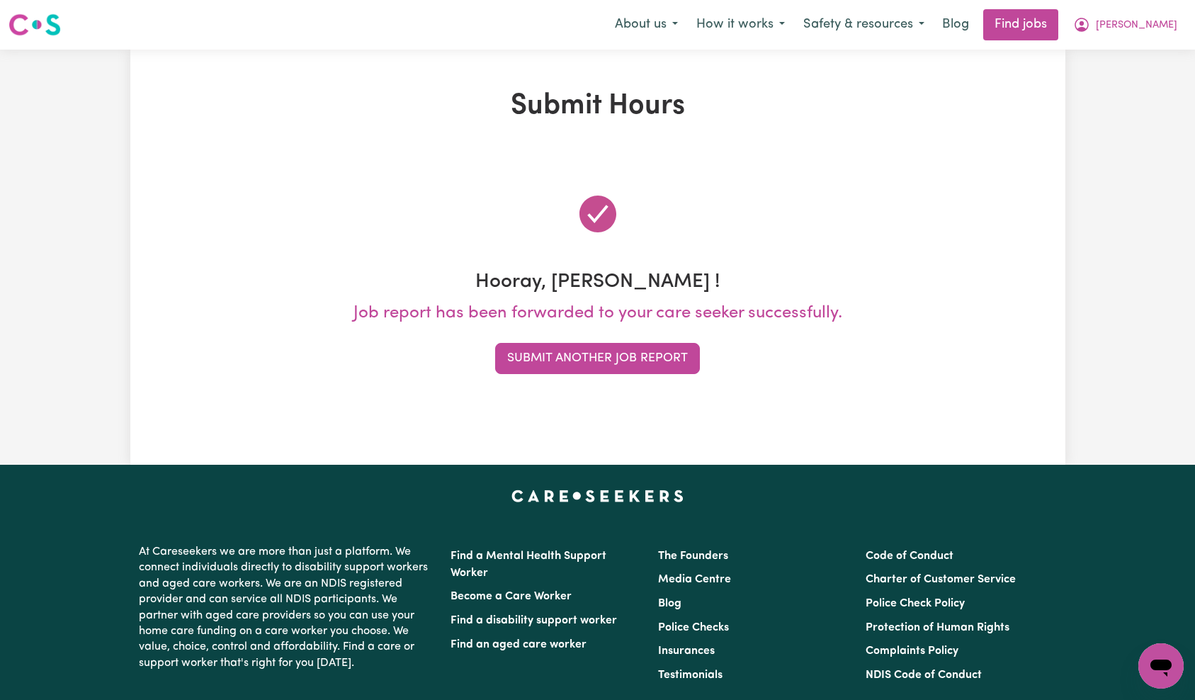
drag, startPoint x: 1148, startPoint y: 29, endPoint x: 1143, endPoint y: 46, distance: 17.7
click at [1149, 29] on span "[PERSON_NAME]" at bounding box center [1135, 26] width 81 height 16
click at [1140, 50] on link "My Account" at bounding box center [1129, 55] width 112 height 27
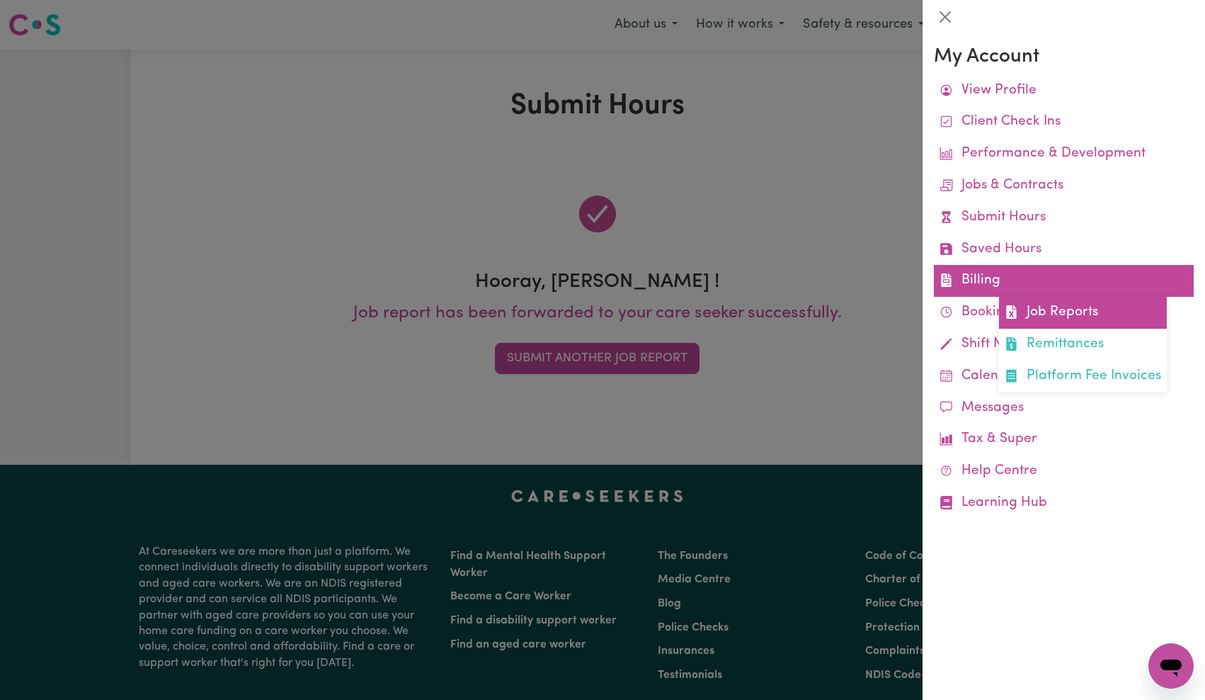
click at [1030, 302] on link "Job Reports" at bounding box center [1083, 313] width 168 height 32
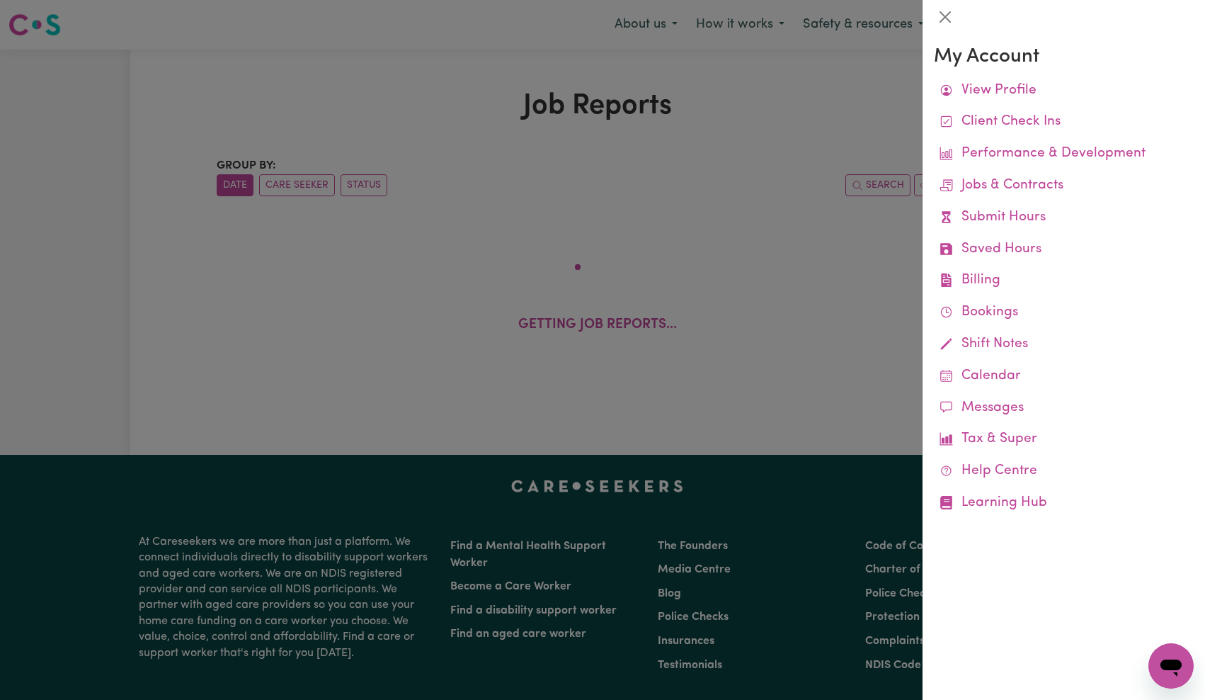
click at [759, 110] on div at bounding box center [602, 350] width 1205 height 700
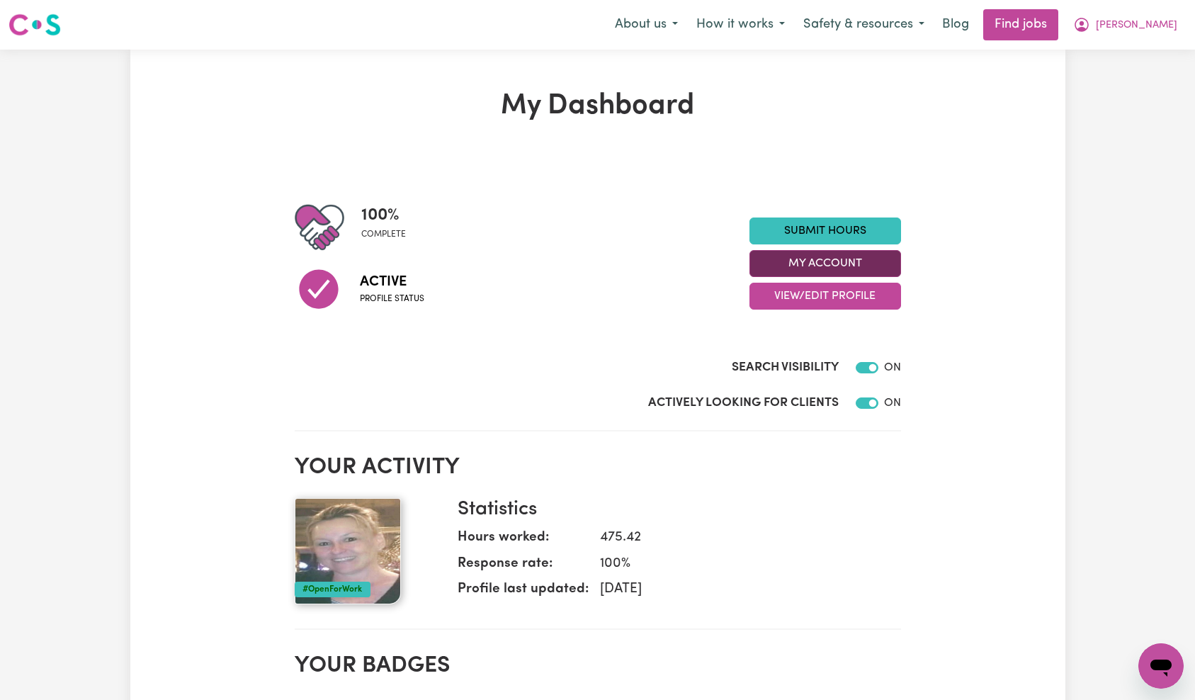
click at [848, 258] on button "My Account" at bounding box center [825, 263] width 152 height 27
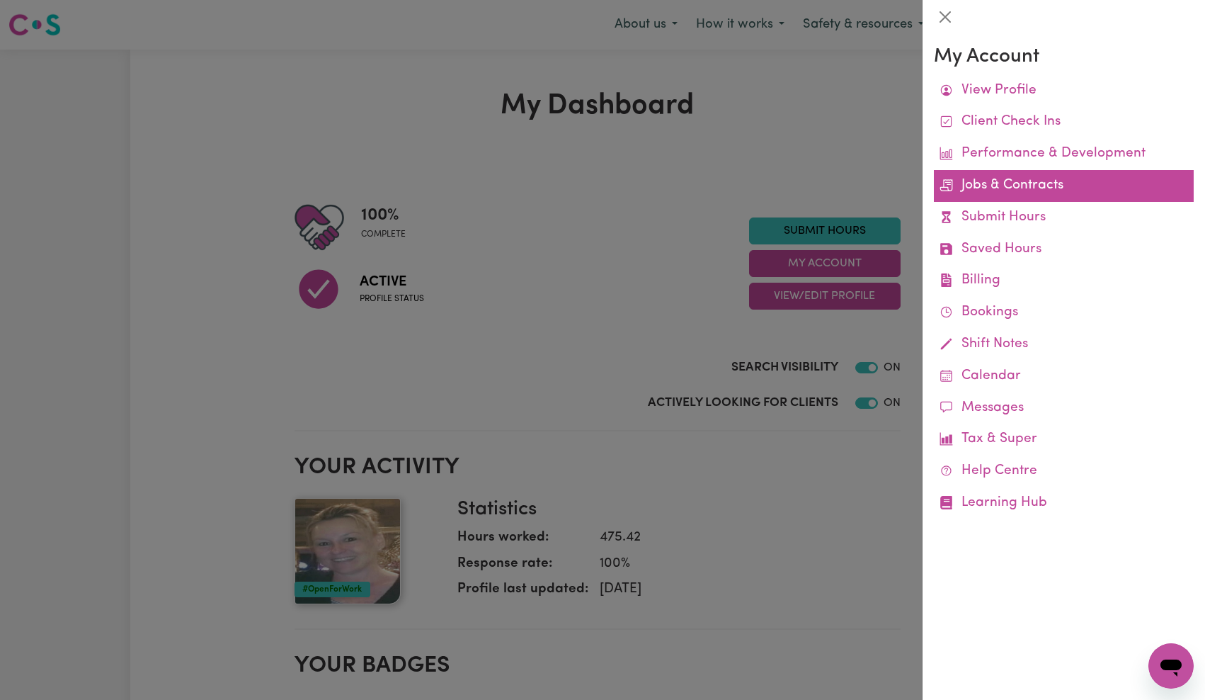
click at [1027, 190] on link "Jobs & Contracts" at bounding box center [1064, 186] width 260 height 32
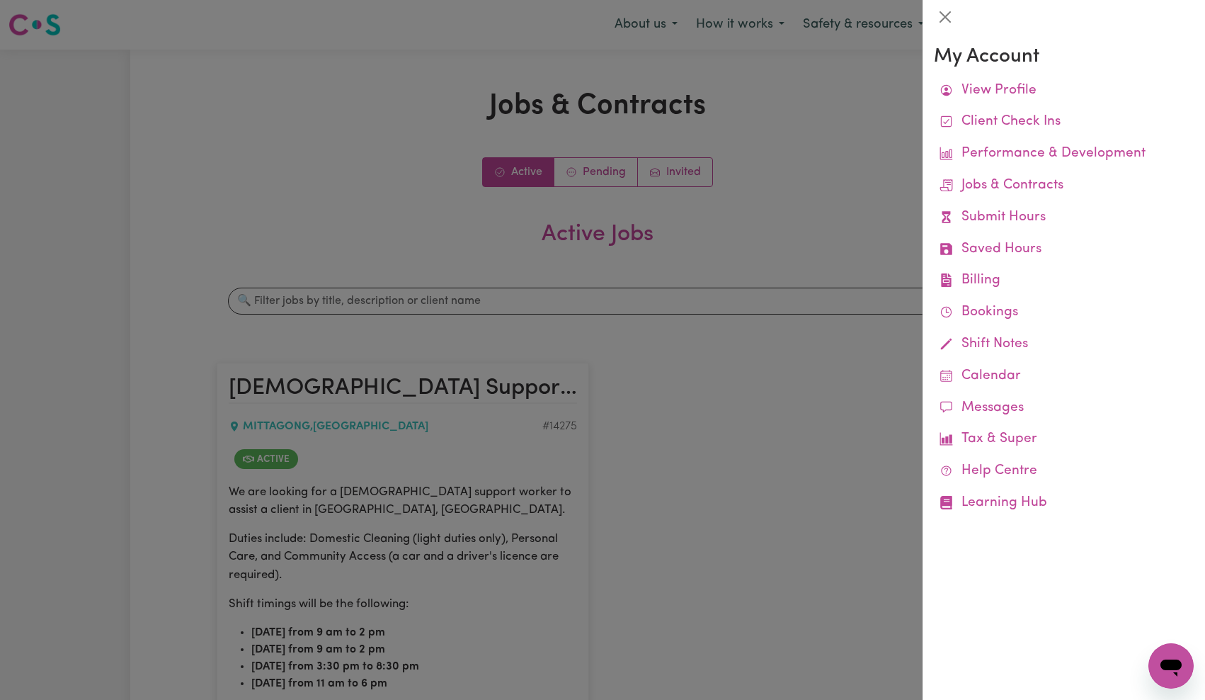
click at [595, 321] on div at bounding box center [602, 350] width 1205 height 700
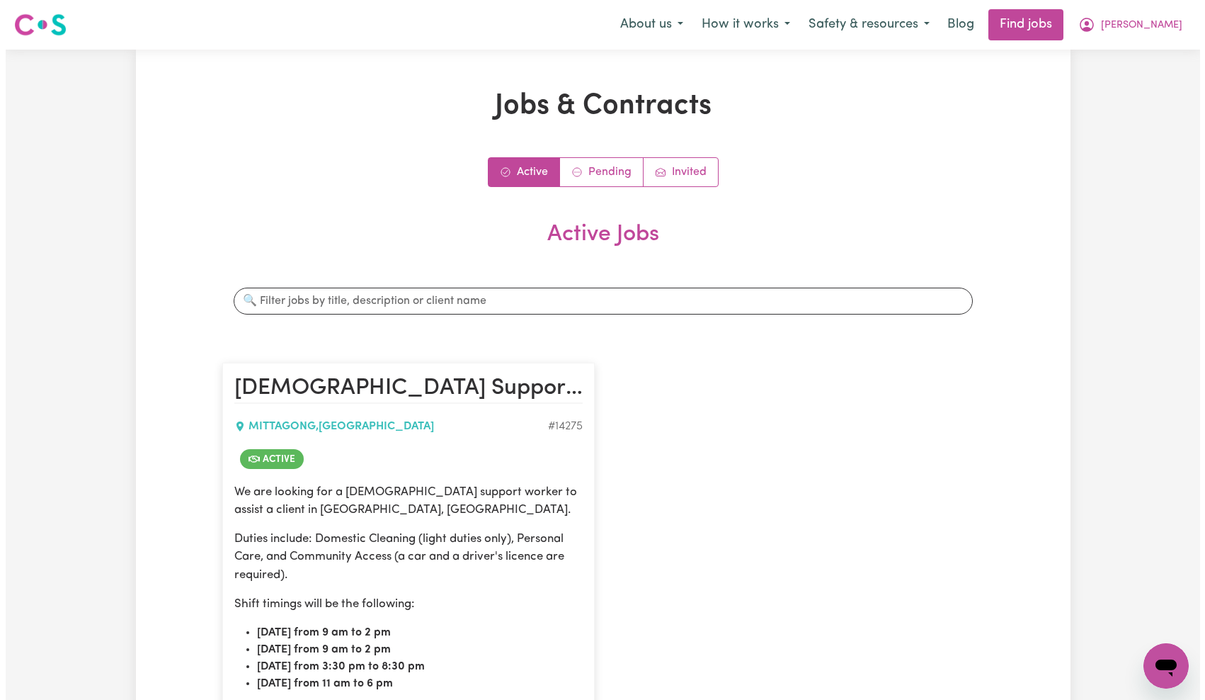
scroll to position [363, 0]
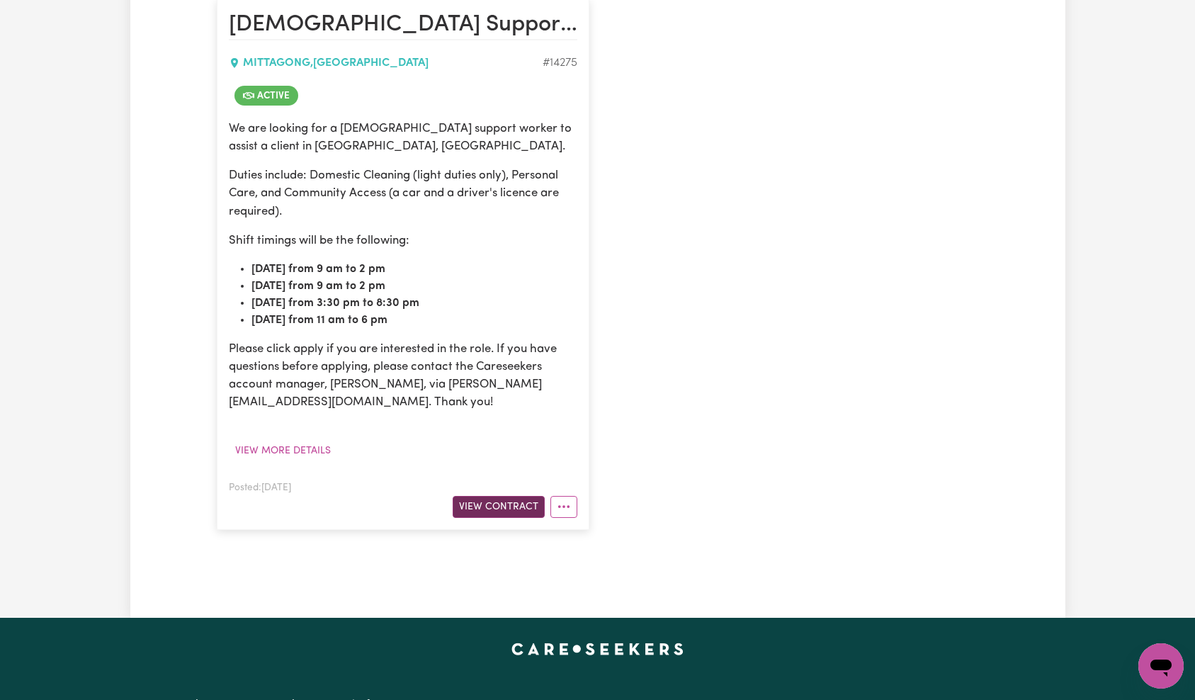
click at [485, 511] on button "View Contract" at bounding box center [498, 507] width 92 height 22
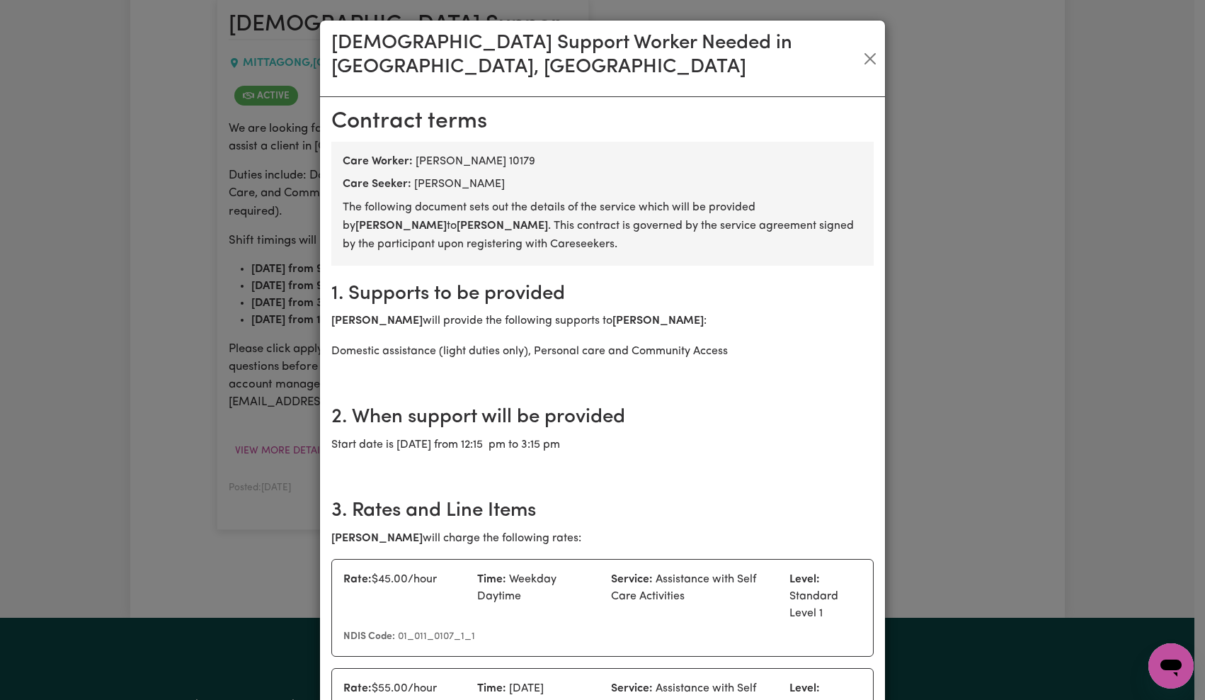
scroll to position [373, 0]
